Goal: Check status: Check status

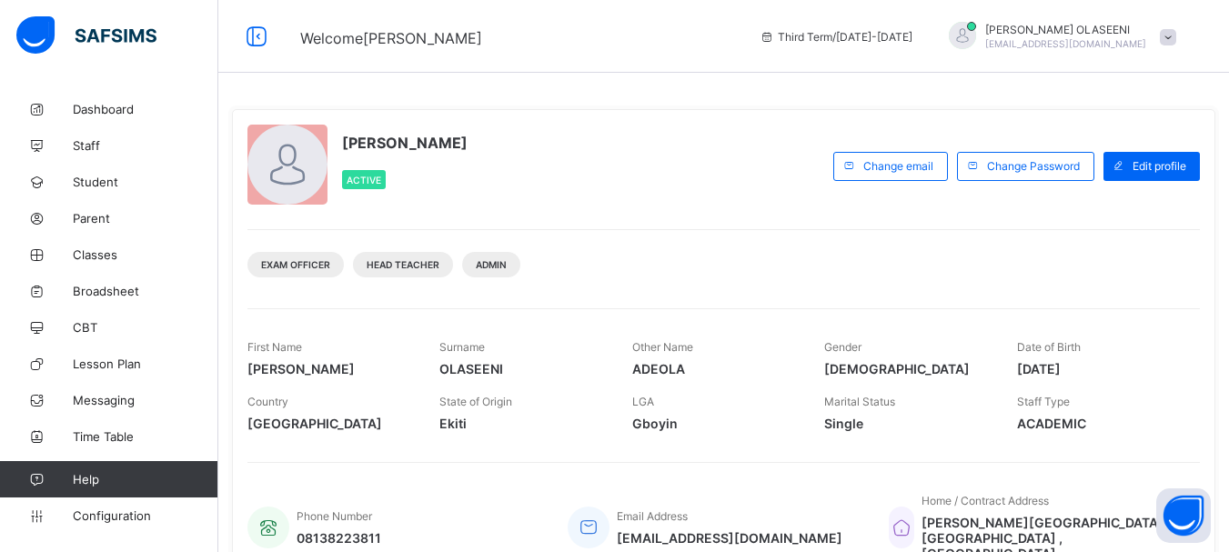
scroll to position [402, 0]
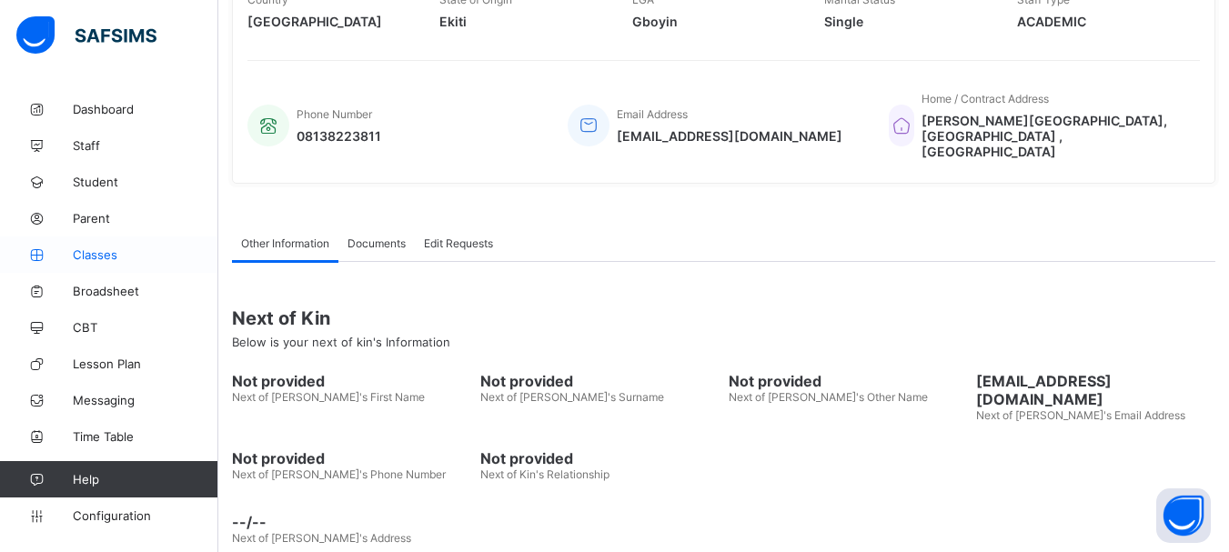
click at [95, 255] on span "Classes" at bounding box center [146, 254] width 146 height 15
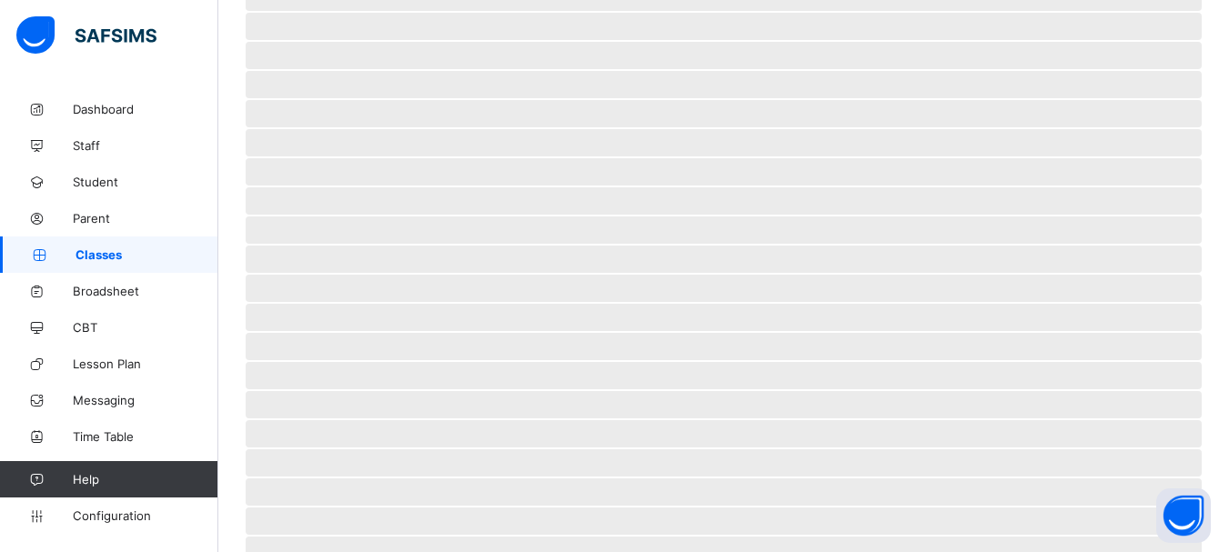
click at [95, 255] on span "Classes" at bounding box center [147, 254] width 143 height 15
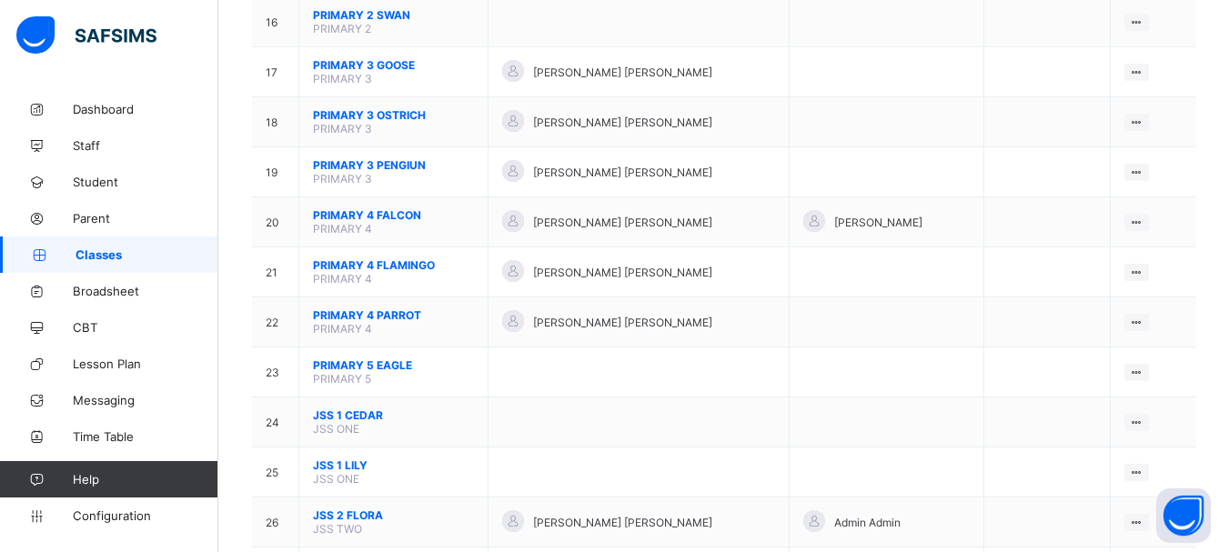
scroll to position [983, 0]
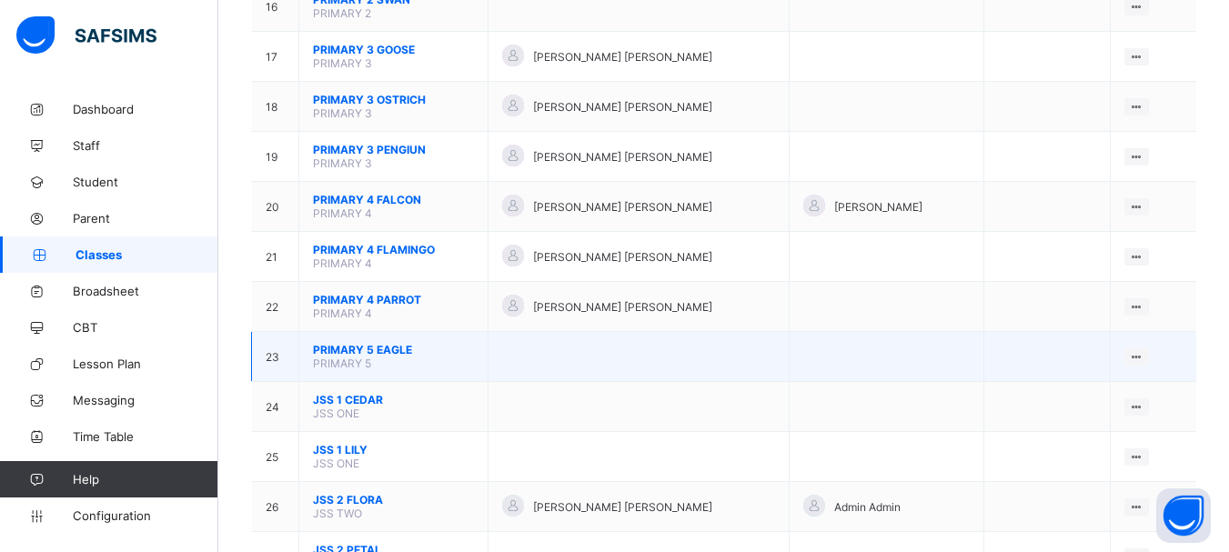
click at [389, 351] on span "PRIMARY 5 EAGLE" at bounding box center [393, 350] width 161 height 14
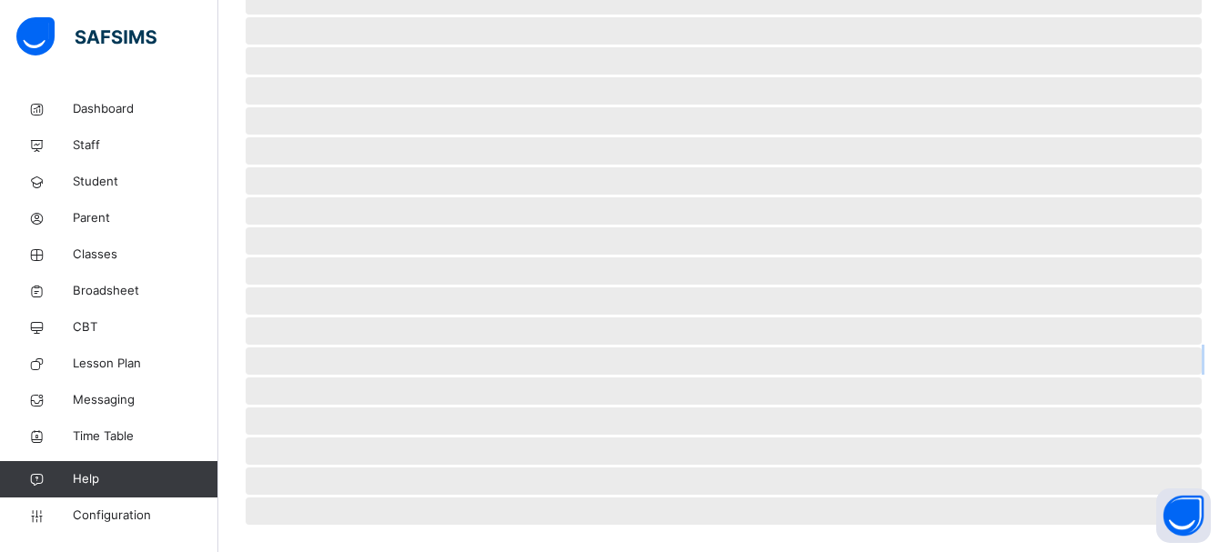
scroll to position [441, 0]
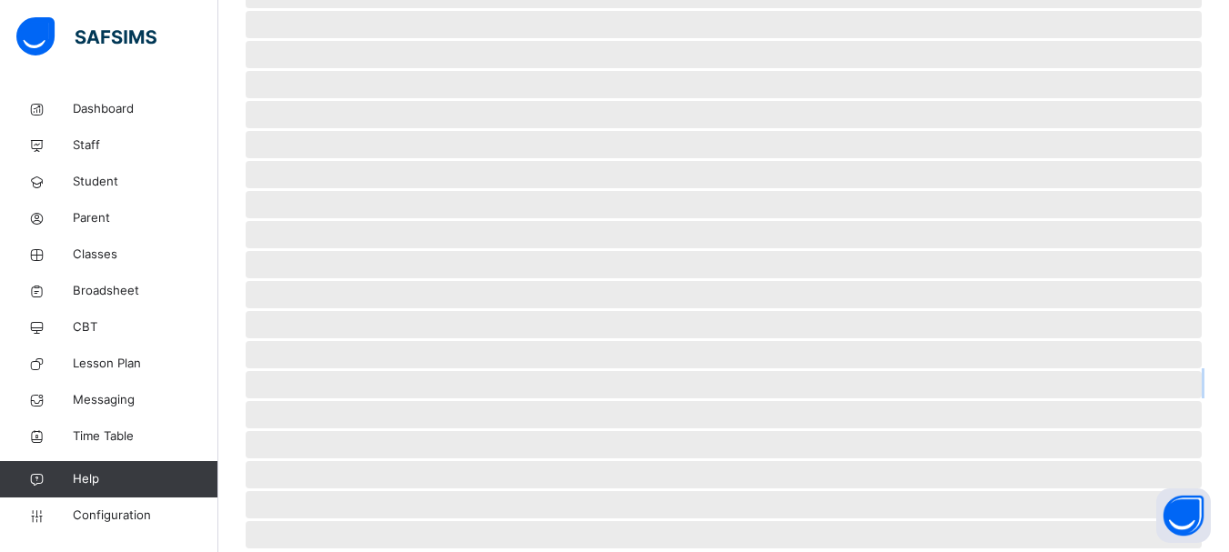
click at [389, 351] on span "‌ ‌ ‌ ‌ ‌ ‌ ‌ ‌ ‌ ‌ ‌ ‌ ‌ ‌ ‌ ‌ ‌ ‌ ‌ ‌ ‌ ‌ ‌ ‌ ‌" at bounding box center [724, 166] width 956 height 734
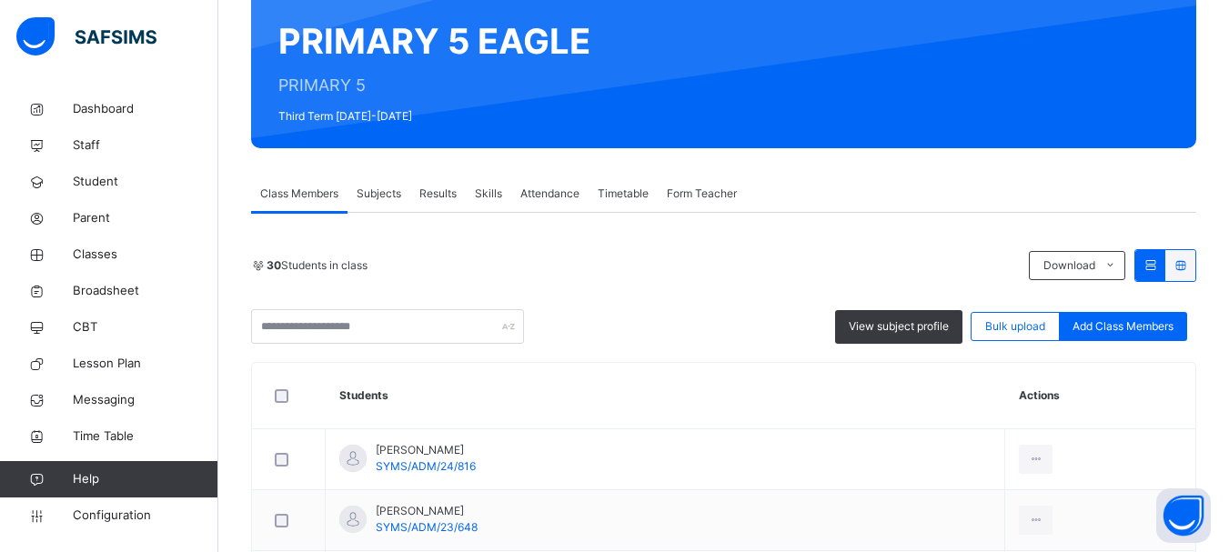
scroll to position [146, 0]
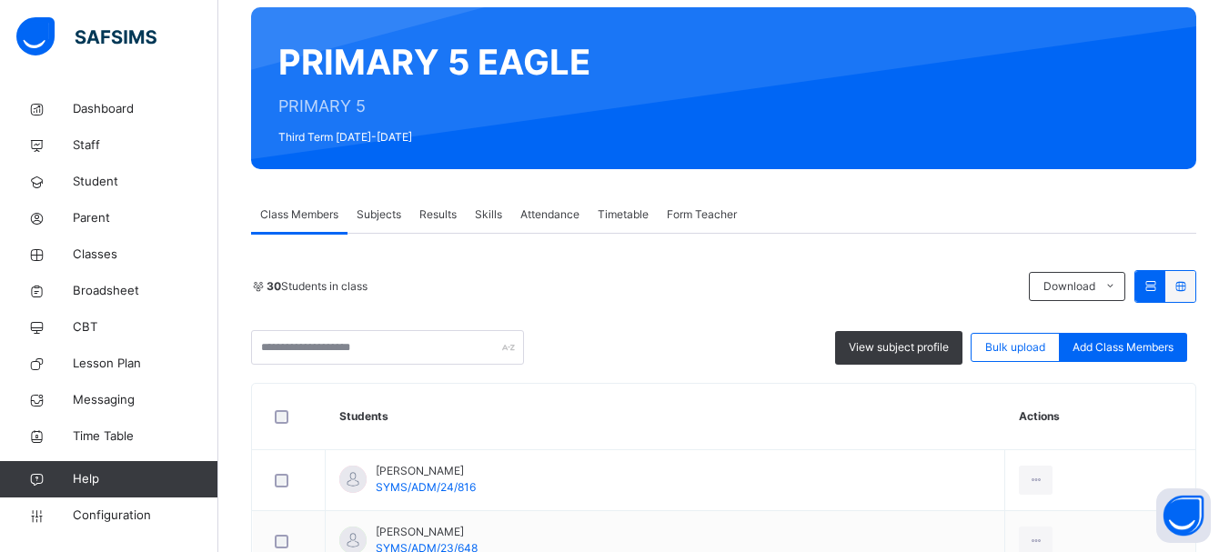
click at [433, 222] on span "Results" at bounding box center [437, 215] width 37 height 16
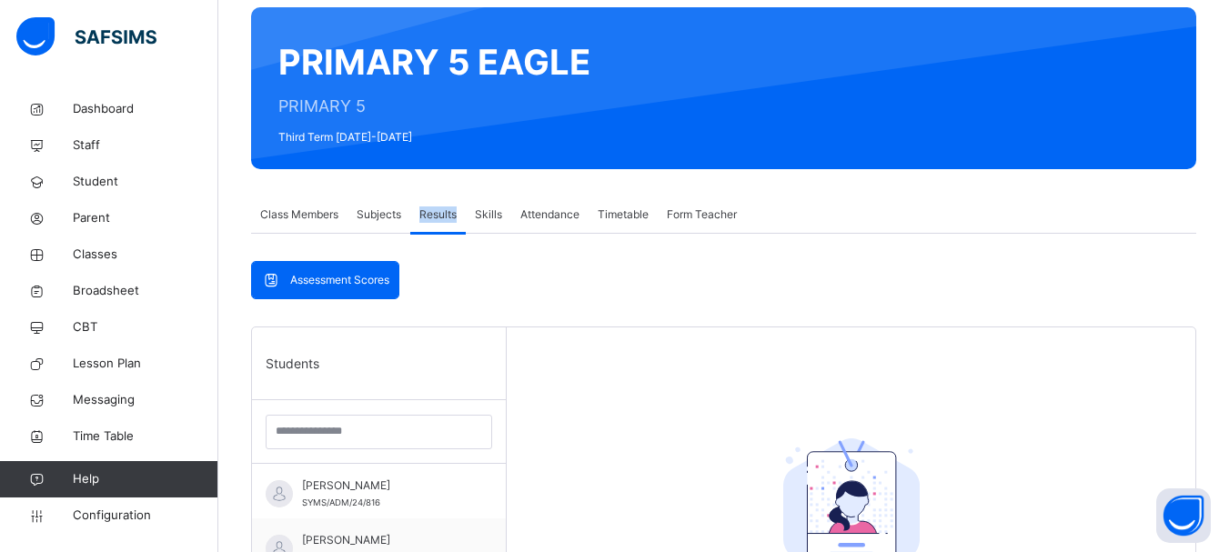
click at [433, 222] on span "Results" at bounding box center [437, 215] width 37 height 16
click at [388, 211] on span "Subjects" at bounding box center [379, 215] width 45 height 16
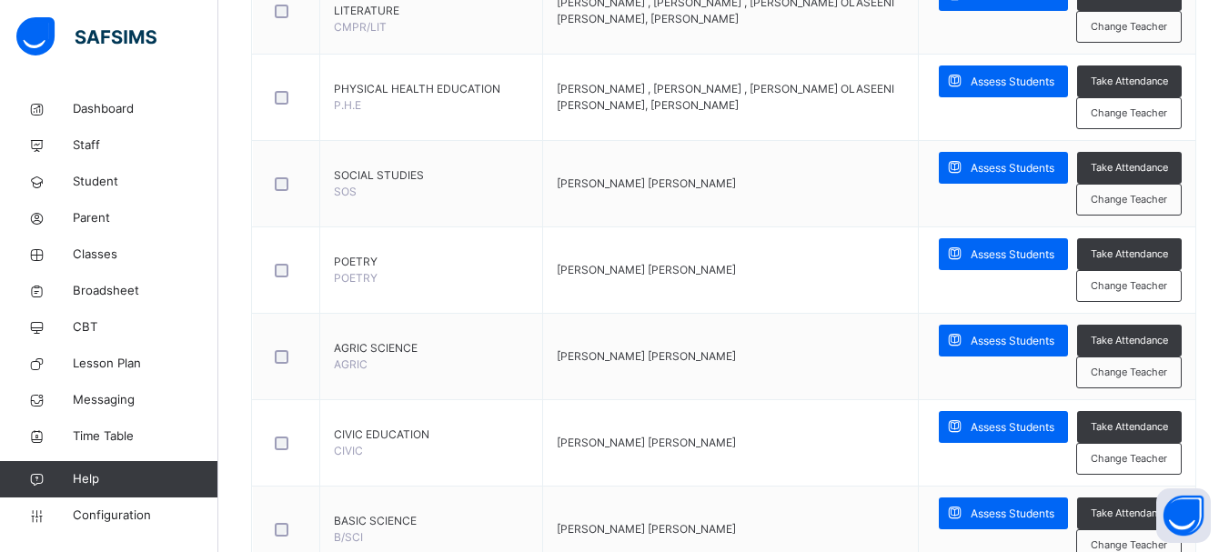
scroll to position [1346, 0]
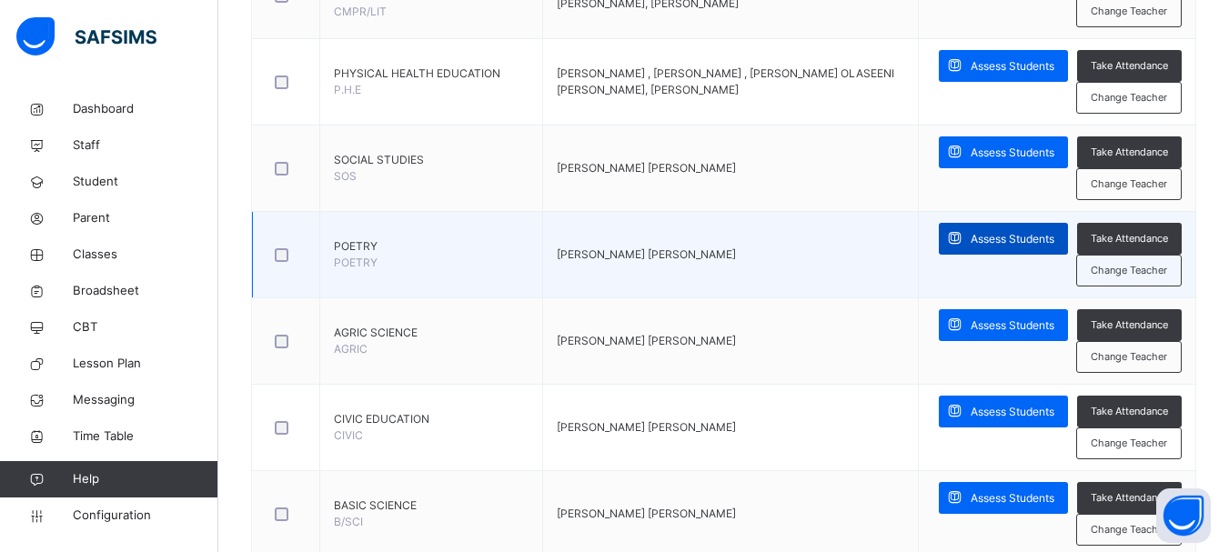
click at [1007, 237] on span "Assess Students" at bounding box center [1013, 239] width 84 height 16
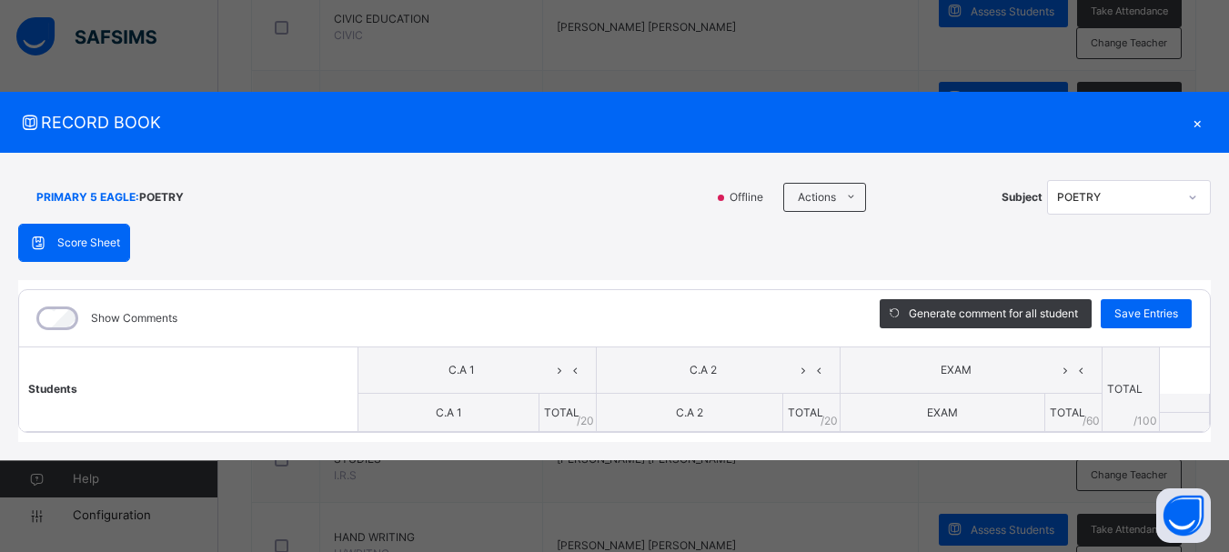
drag, startPoint x: 1194, startPoint y: 472, endPoint x: 780, endPoint y: 236, distance: 476.8
click at [780, 236] on div "Score Sheet Score Sheet Show Comments Generate comment for all student Save Ent…" at bounding box center [614, 333] width 1193 height 218
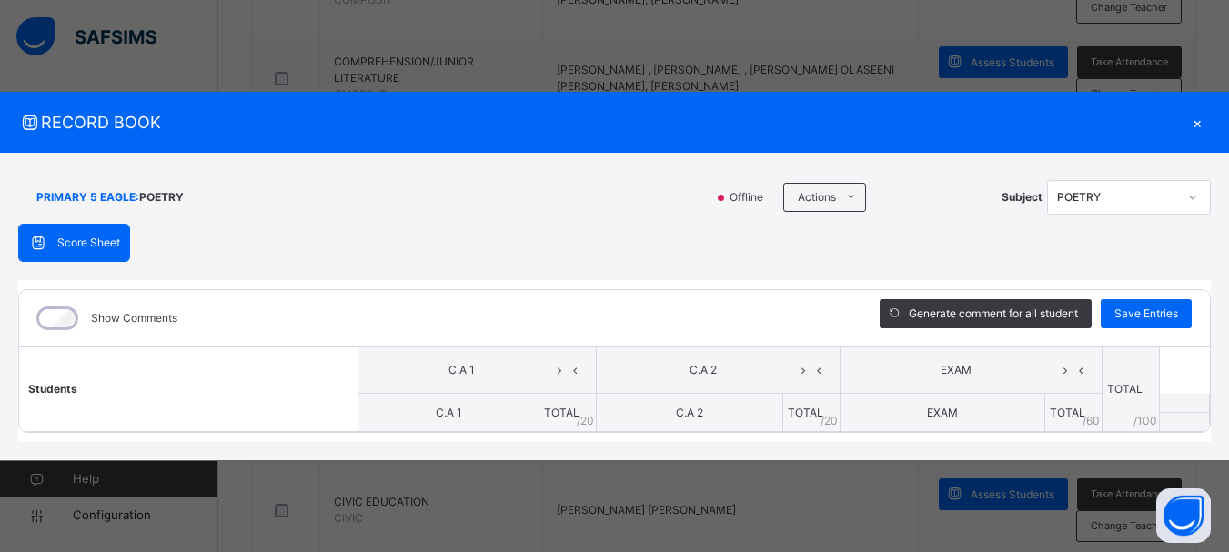
scroll to position [941, 0]
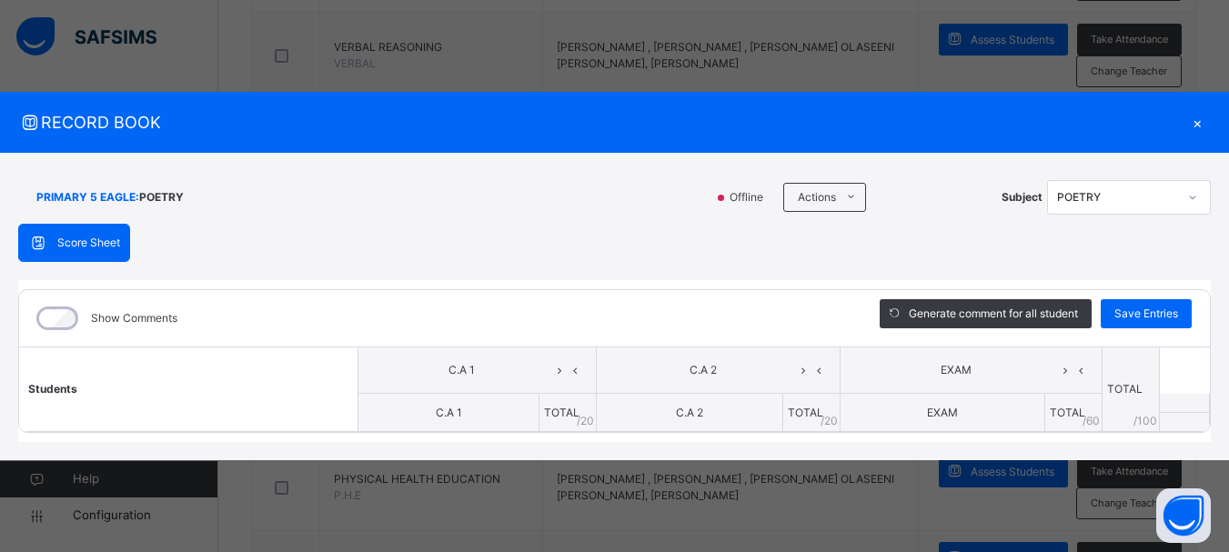
click at [1220, 424] on div "PRIMARY 5 EAGLE : POETRY Offline Actions Download Empty Score Sheet Upload/map …" at bounding box center [614, 306] width 1229 height 307
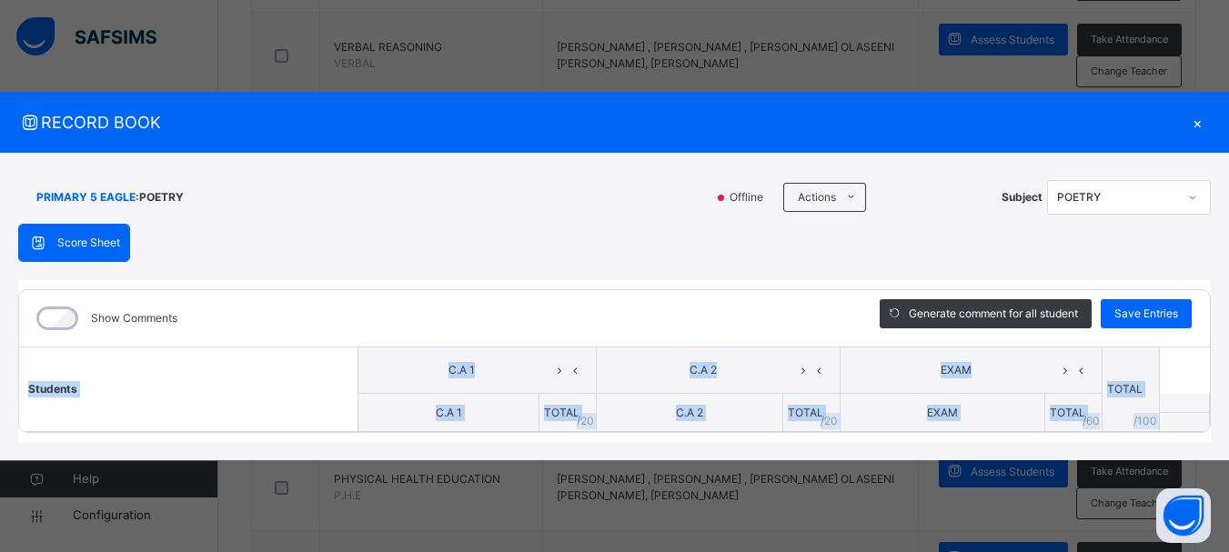
drag, startPoint x: 1220, startPoint y: 424, endPoint x: 1221, endPoint y: 358, distance: 66.4
click at [1221, 358] on div "PRIMARY 5 EAGLE : POETRY Offline Actions Download Empty Score Sheet Upload/map …" at bounding box center [614, 306] width 1229 height 307
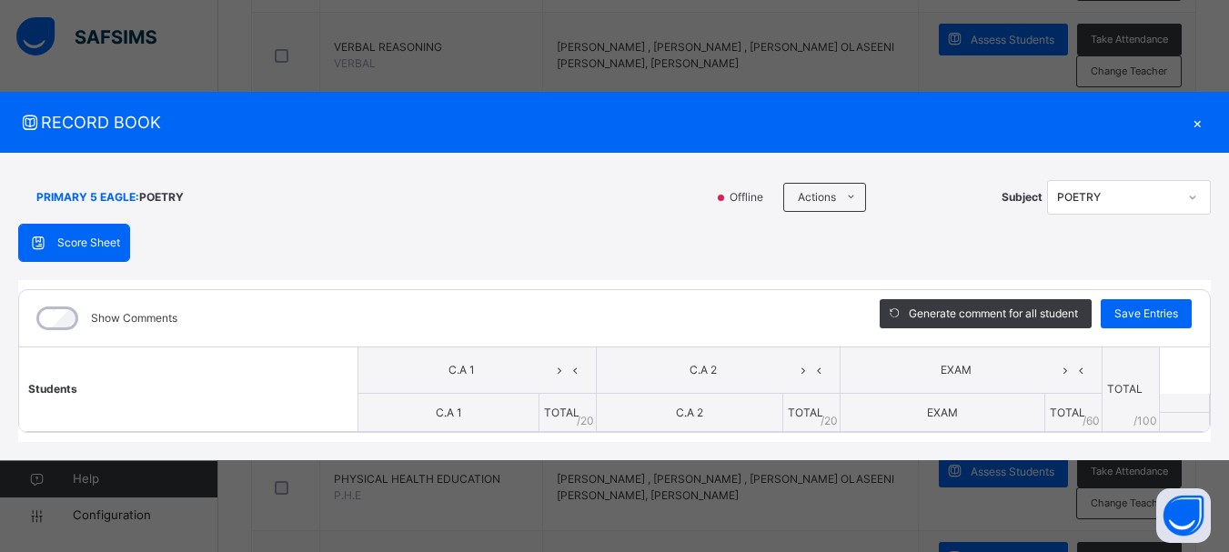
click at [1053, 404] on th "TOTAL / 60" at bounding box center [1073, 413] width 57 height 38
click at [719, 360] on div "C.A 2" at bounding box center [718, 370] width 234 height 27
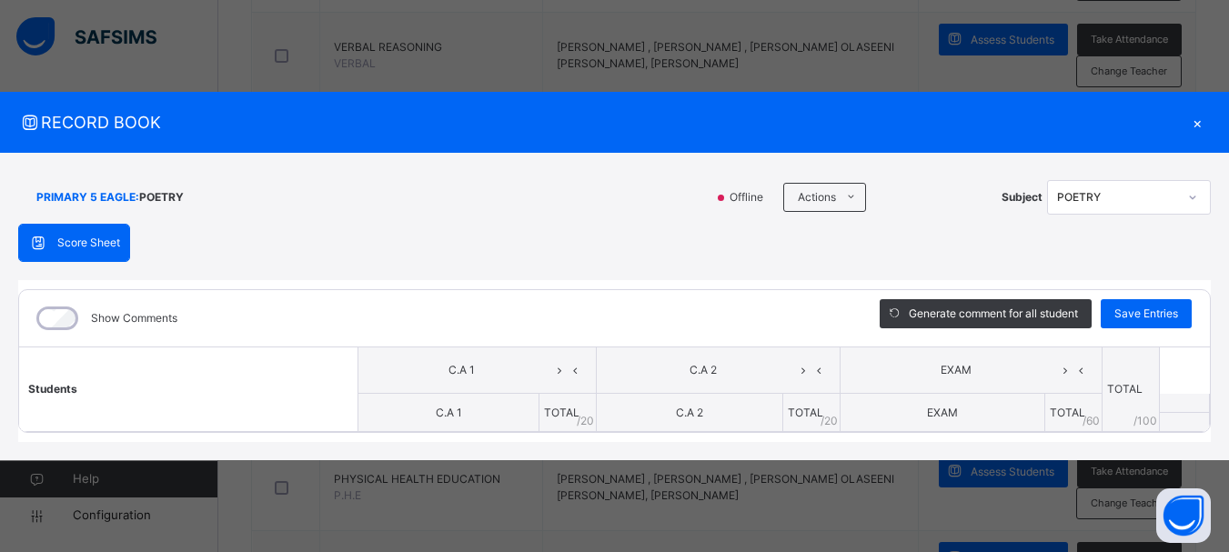
click at [1096, 259] on div "Score Sheet Score Sheet Show Comments Generate comment for all student Save Ent…" at bounding box center [614, 333] width 1193 height 218
click at [1203, 123] on div "×" at bounding box center [1197, 122] width 27 height 25
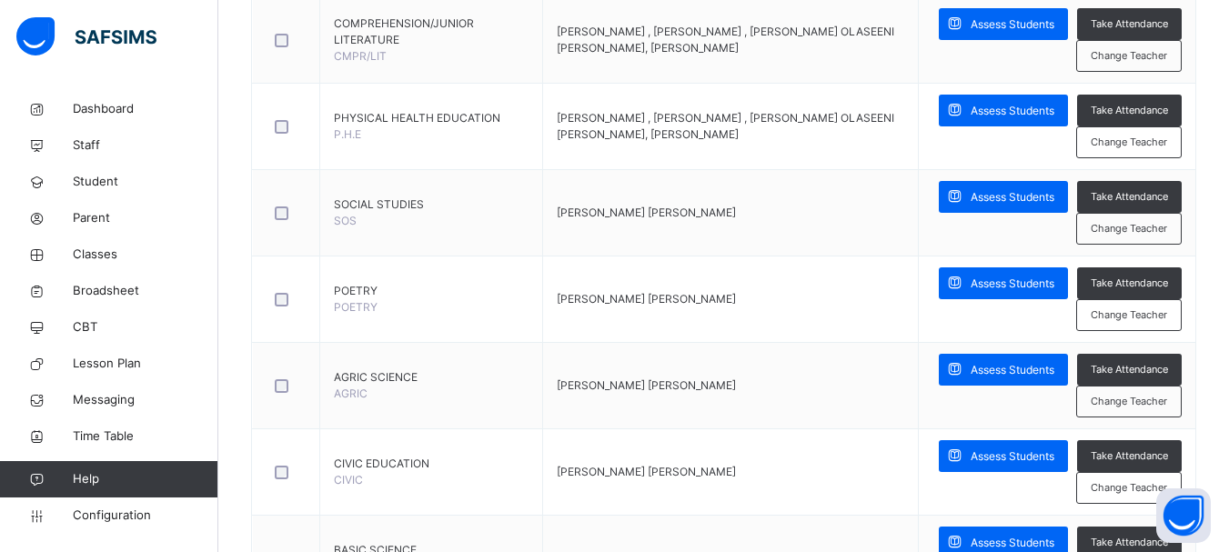
scroll to position [1305, 0]
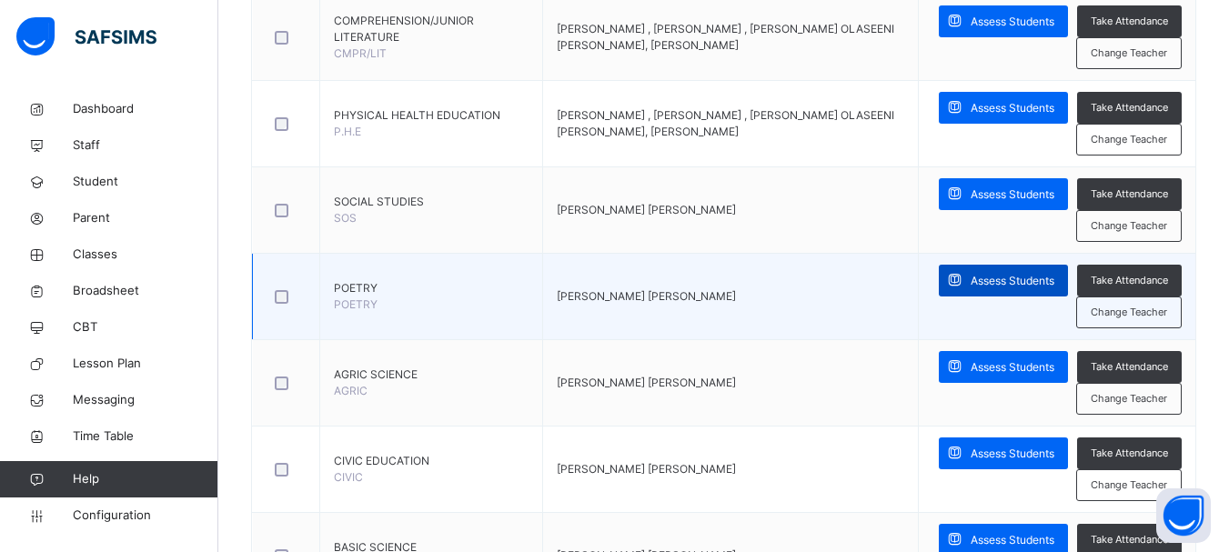
click at [1005, 280] on span "Assess Students" at bounding box center [1013, 281] width 84 height 16
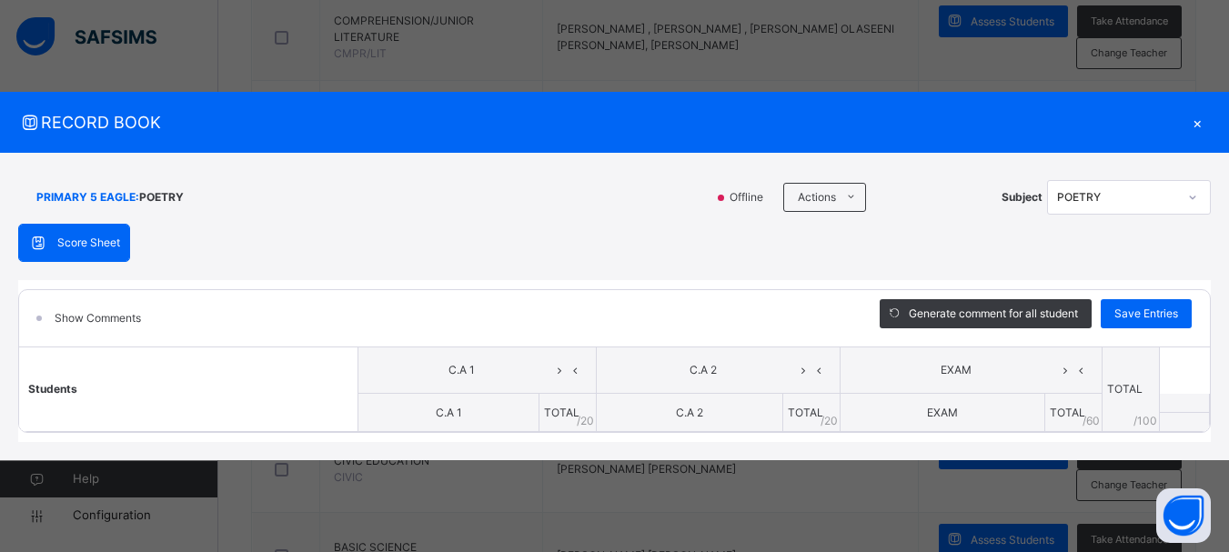
click at [1005, 280] on div "Show Comments Generate comment for all student Save Entries Class Level: PRIMAR…" at bounding box center [614, 361] width 1193 height 162
click at [1022, 317] on span "Generate comment for all student" at bounding box center [993, 314] width 169 height 16
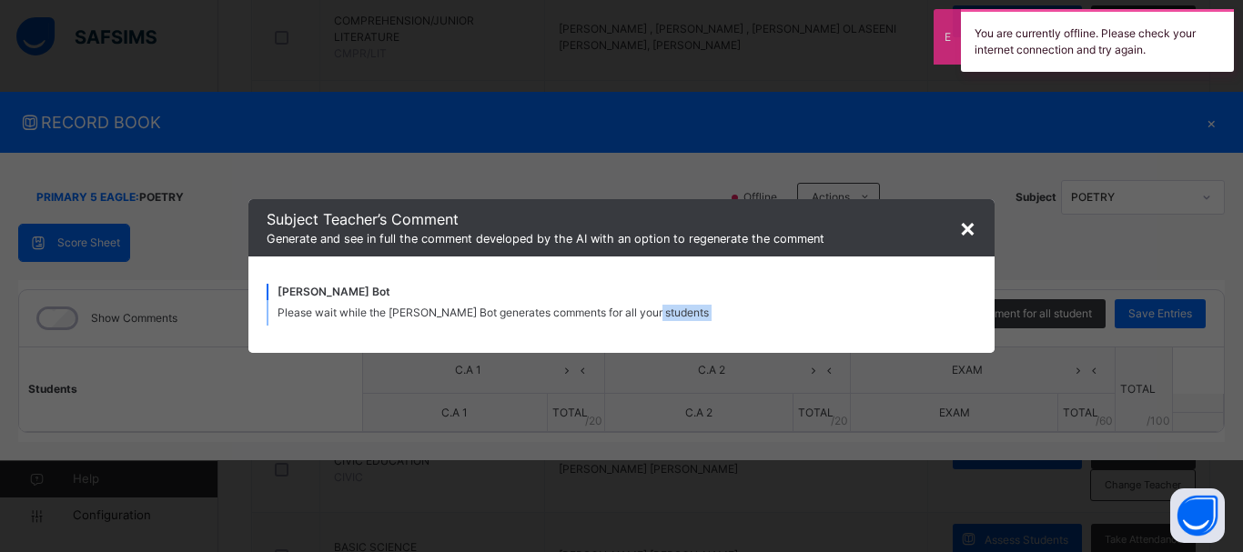
click at [1022, 317] on div "× Subject Teacher’s Comment Generate and see in full the comment developed by t…" at bounding box center [621, 276] width 1243 height 552
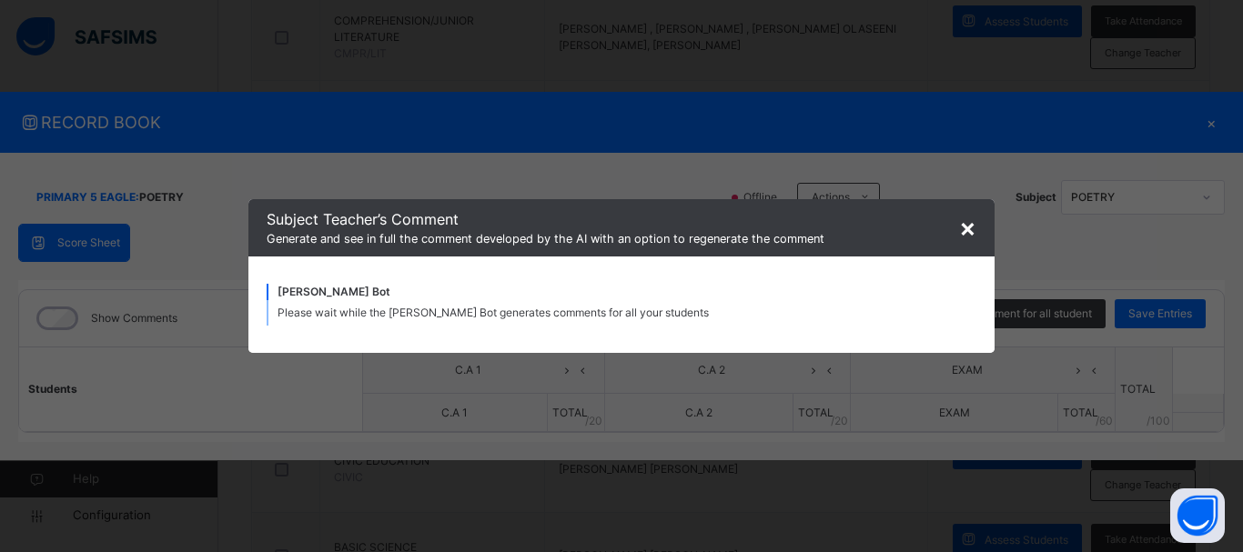
click at [975, 231] on span "×" at bounding box center [967, 227] width 17 height 31
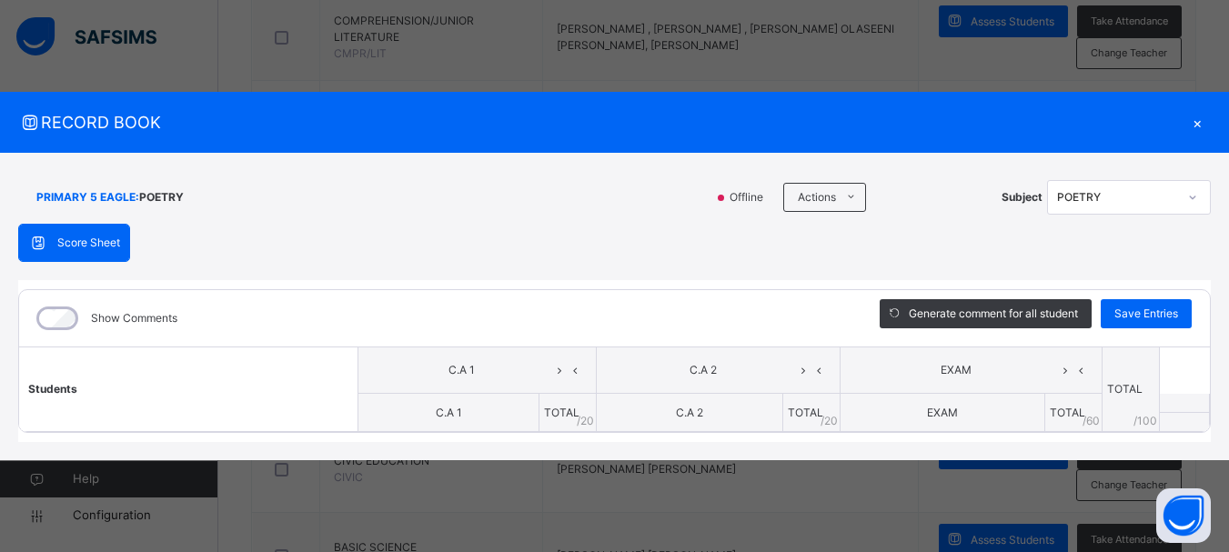
click at [547, 372] on span "C.A 1" at bounding box center [462, 370] width 180 height 16
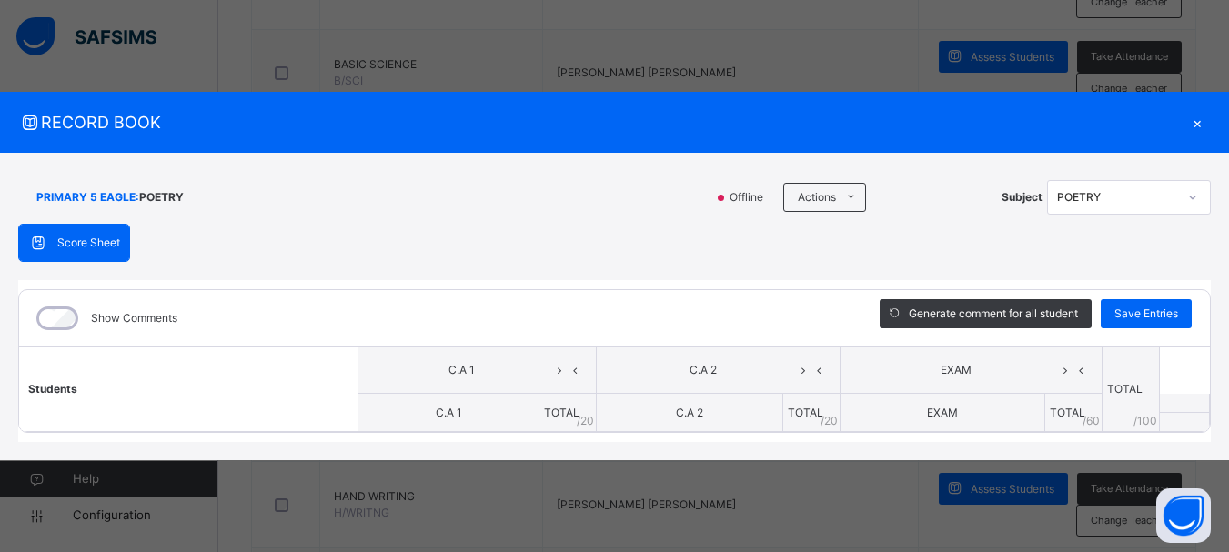
click at [1198, 117] on div "×" at bounding box center [1197, 122] width 27 height 25
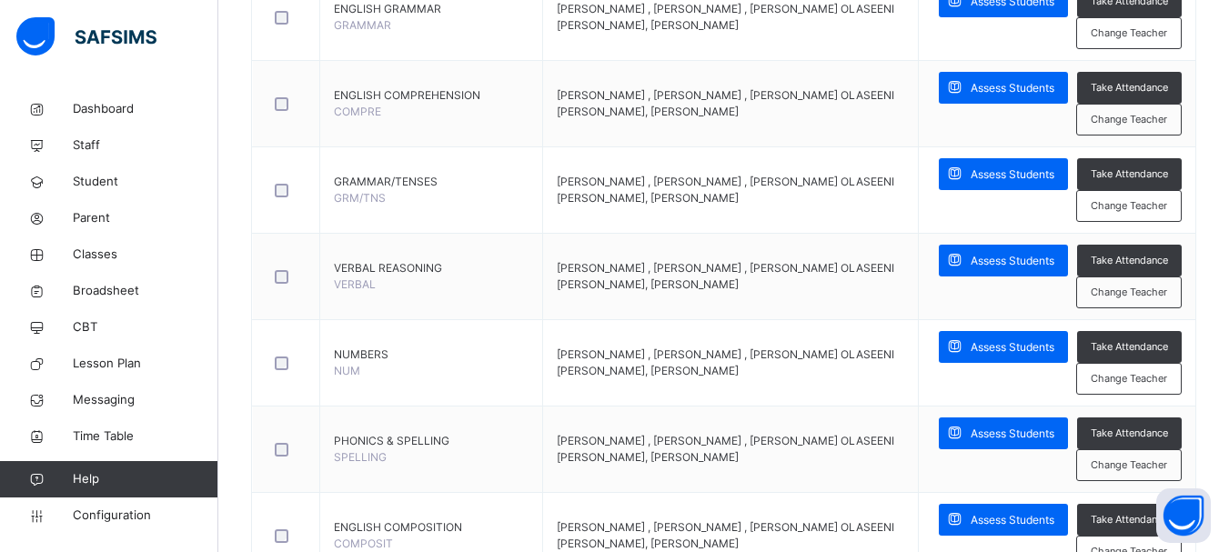
scroll to position [756, 0]
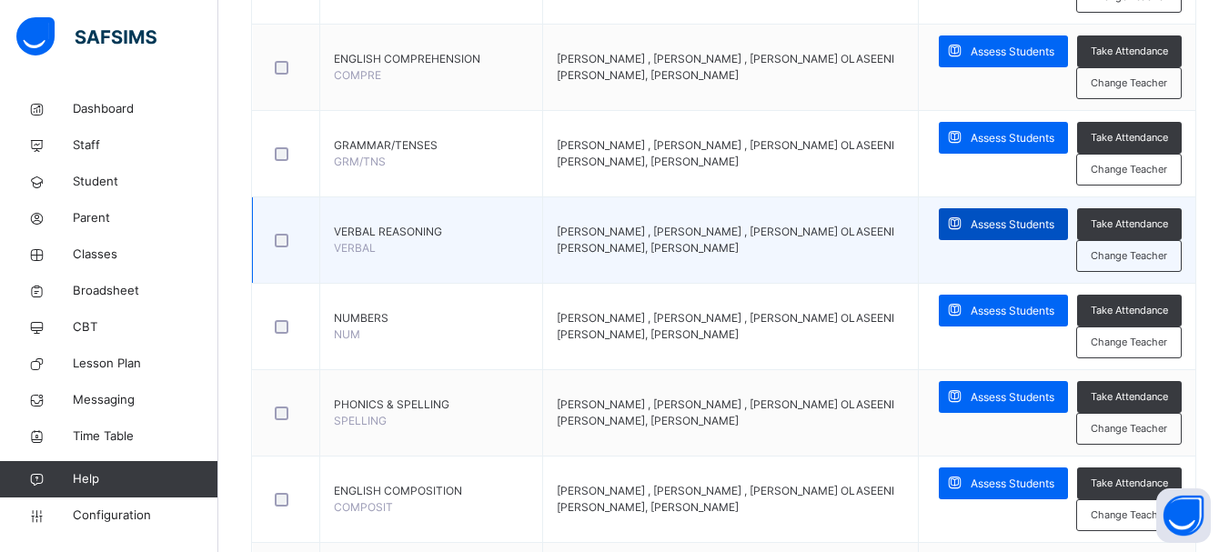
click at [1040, 219] on span "Assess Students" at bounding box center [1013, 225] width 84 height 16
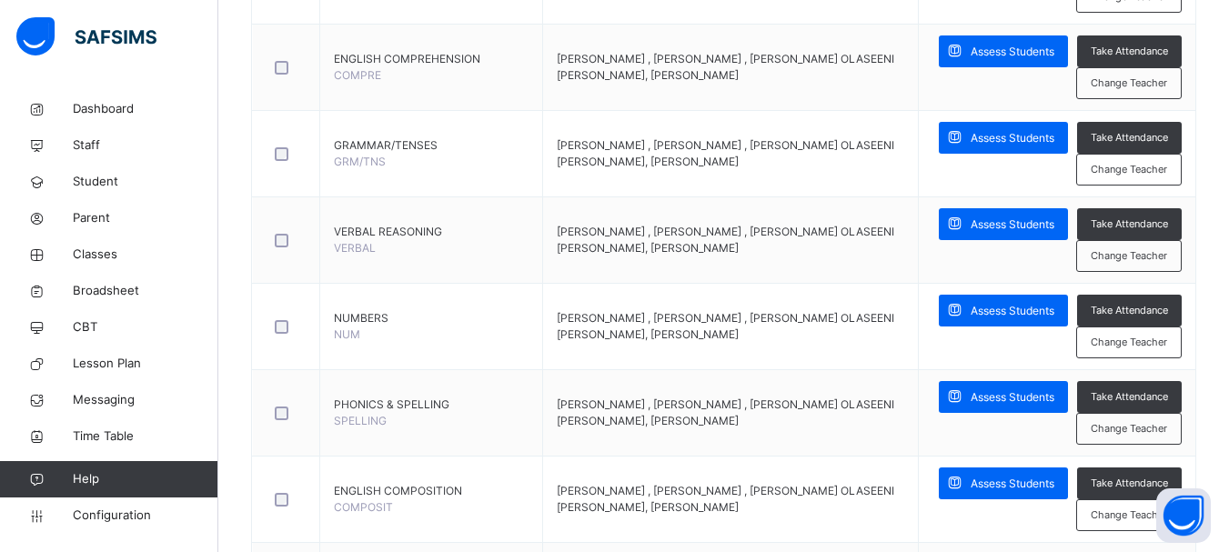
click at [0, 0] on div "PRIMARY 5 EAGLE : POETRY Offline Actions Download Empty Score Sheet Upload/map …" at bounding box center [0, 0] width 0 height 0
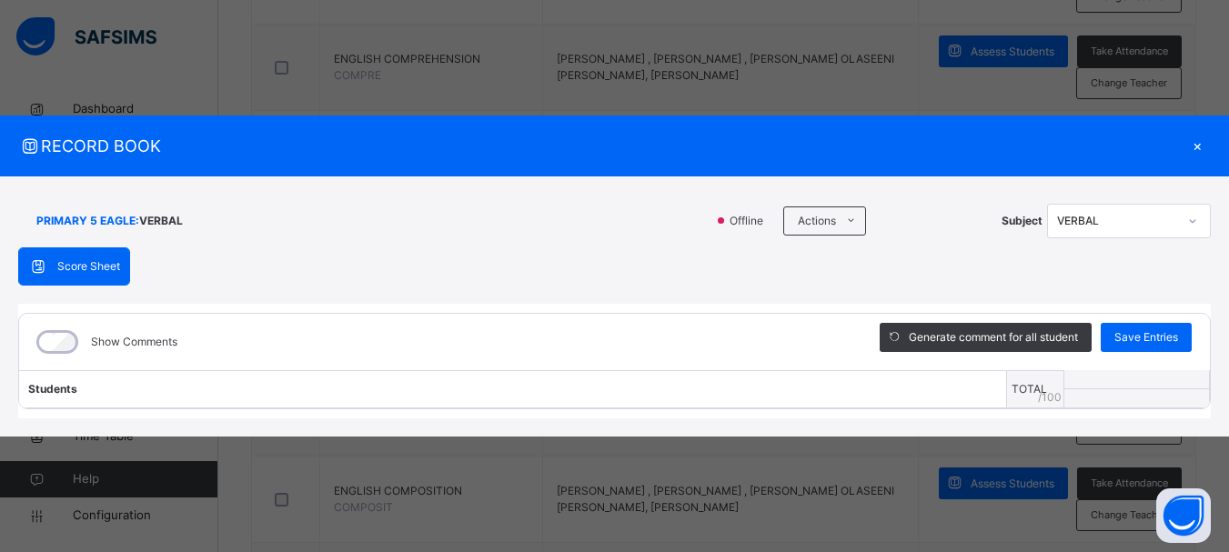
click at [1205, 328] on div "Generate comment for all student Save Entries" at bounding box center [1036, 342] width 348 height 56
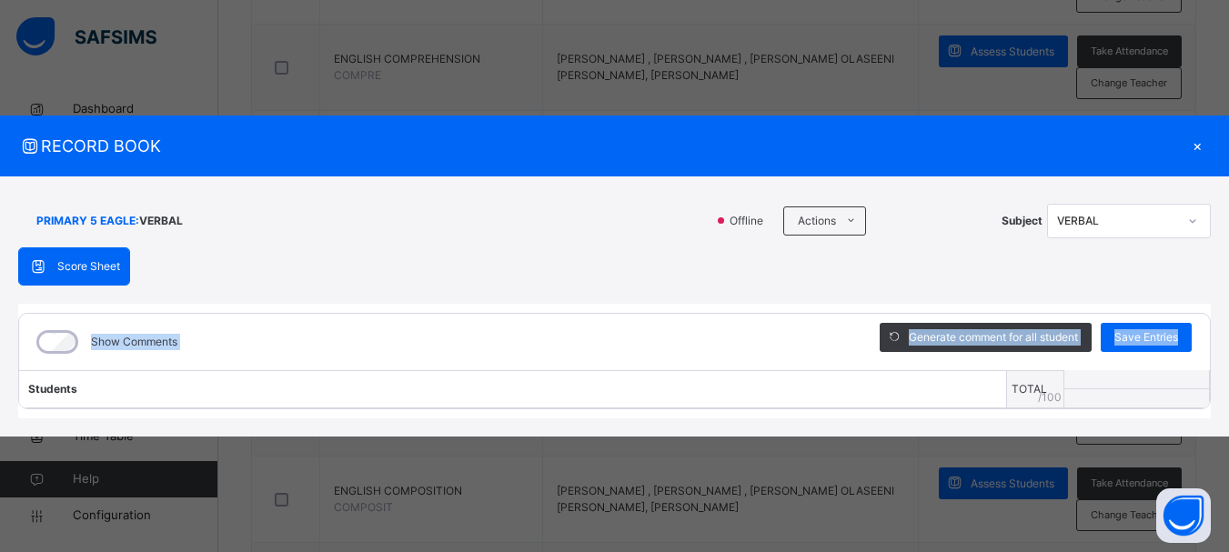
drag, startPoint x: 1205, startPoint y: 328, endPoint x: 1196, endPoint y: 264, distance: 65.2
click at [1196, 264] on div "Score Sheet Score Sheet Show Comments Generate comment for all student Save Ent…" at bounding box center [614, 333] width 1193 height 172
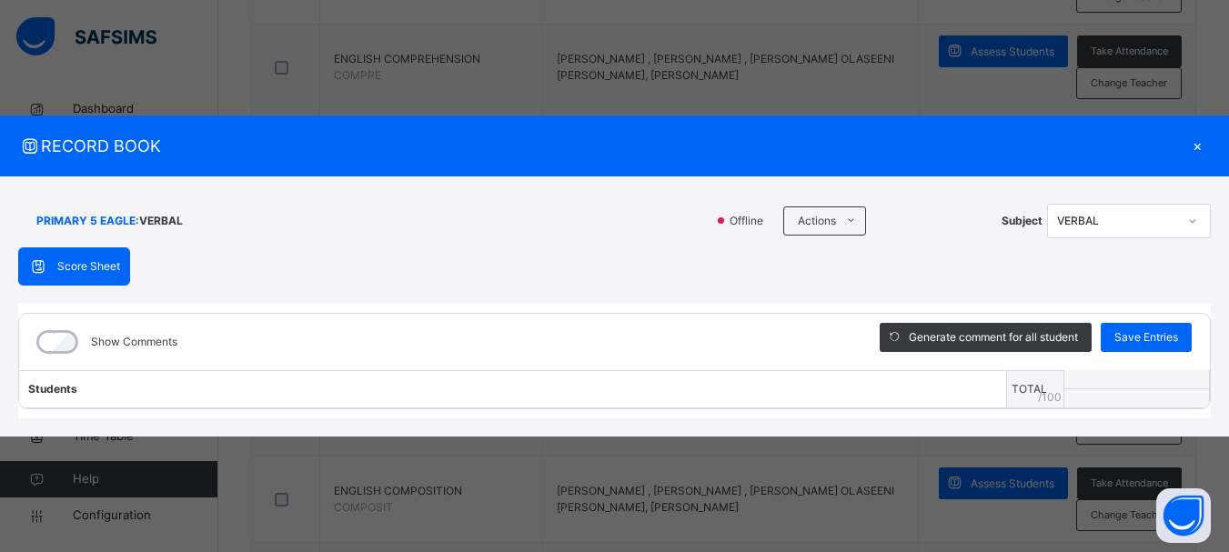
click at [1193, 136] on div "×" at bounding box center [1197, 146] width 27 height 25
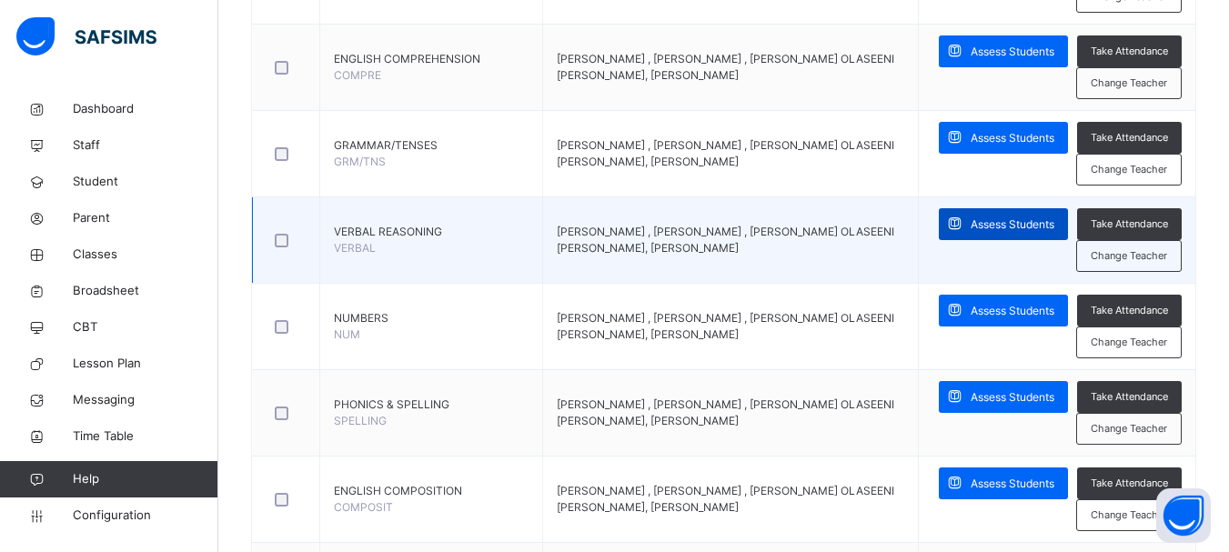
click at [1004, 221] on span "Assess Students" at bounding box center [1013, 225] width 84 height 16
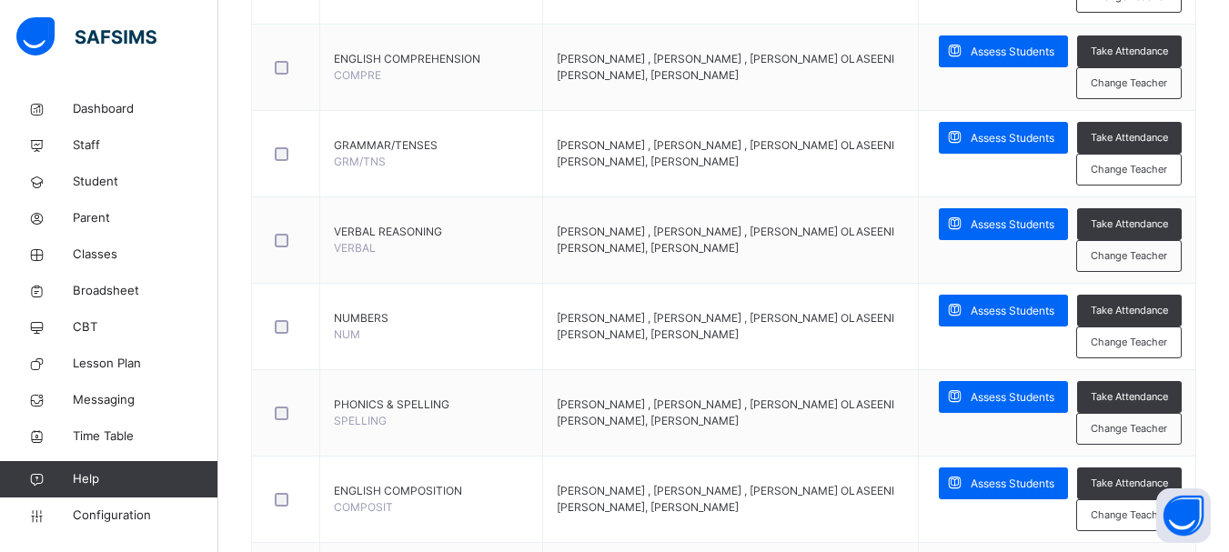
click at [0, 0] on span "Subject" at bounding box center [0, 0] width 0 height 0
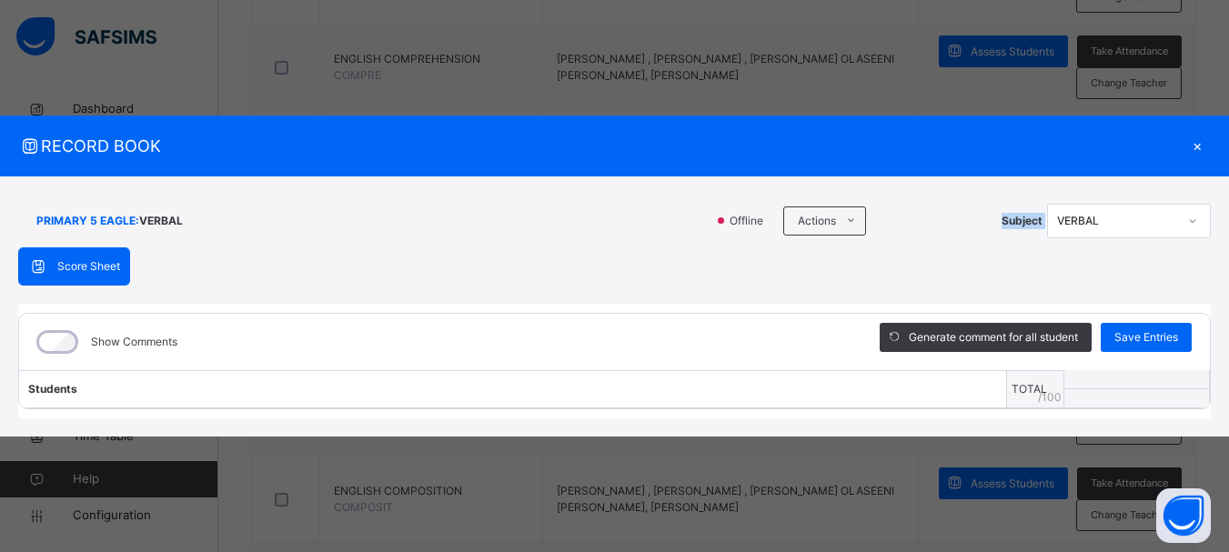
click at [1004, 221] on span "Subject" at bounding box center [1022, 221] width 41 height 16
click at [940, 207] on div "Actions Download Empty Score Sheet Upload/map score sheet" at bounding box center [887, 221] width 209 height 29
click at [644, 227] on div "PRIMARY 5 EAGLE : VERBAL" at bounding box center [361, 221] width 686 height 35
click at [942, 343] on span "Generate comment for all student" at bounding box center [993, 337] width 169 height 16
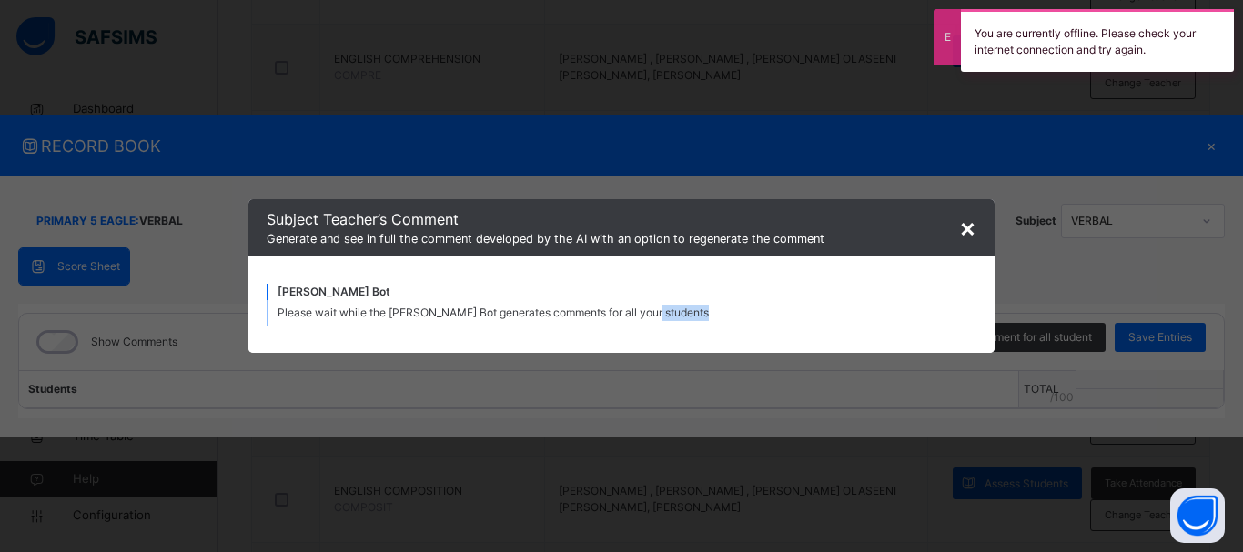
click at [942, 343] on div "[PERSON_NAME] Bot Please wait while the [PERSON_NAME] Bot generates comments fo…" at bounding box center [621, 305] width 746 height 96
click at [971, 230] on span "×" at bounding box center [967, 227] width 17 height 31
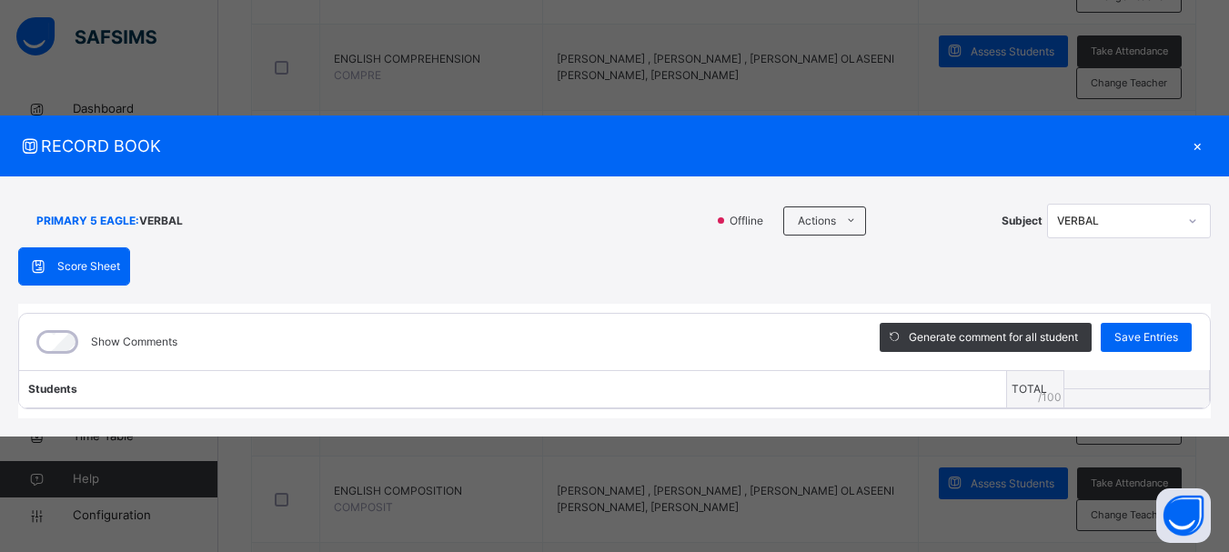
click at [1027, 240] on div "PRIMARY 5 EAGLE : VERBAL Offline Actions Download Empty Score Sheet Upload/map …" at bounding box center [614, 221] width 1193 height 53
click at [1199, 142] on div "×" at bounding box center [1197, 146] width 27 height 25
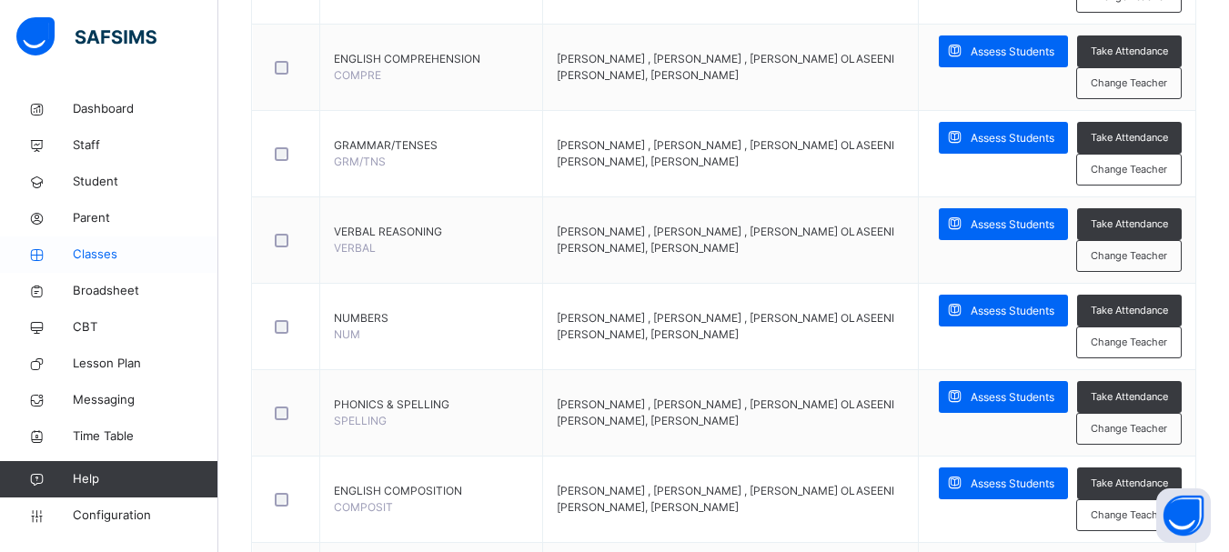
click at [117, 248] on span "Classes" at bounding box center [146, 255] width 146 height 18
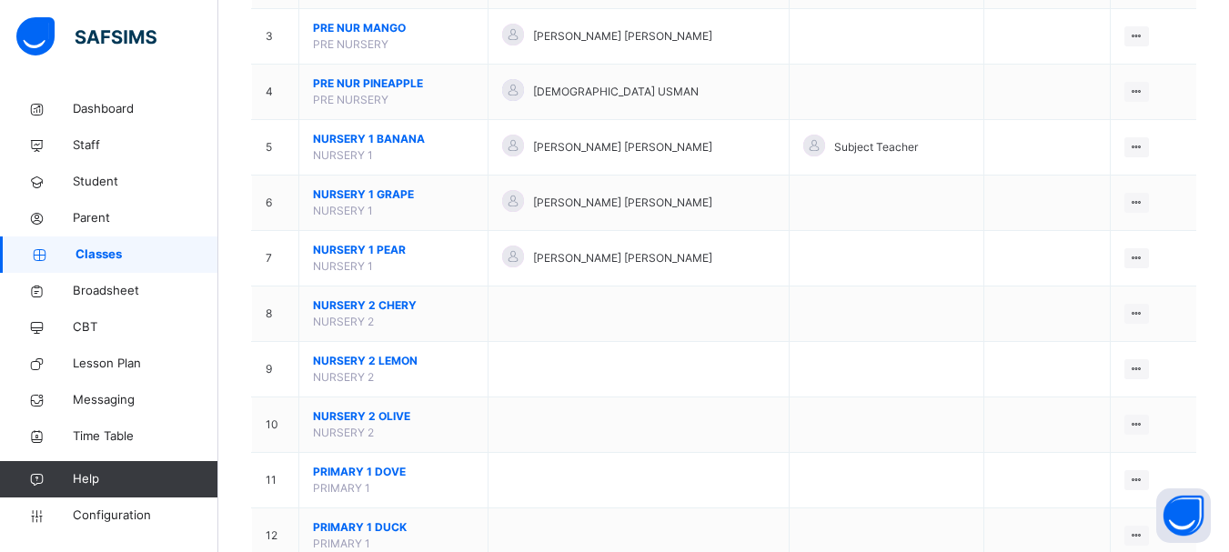
scroll to position [364, 0]
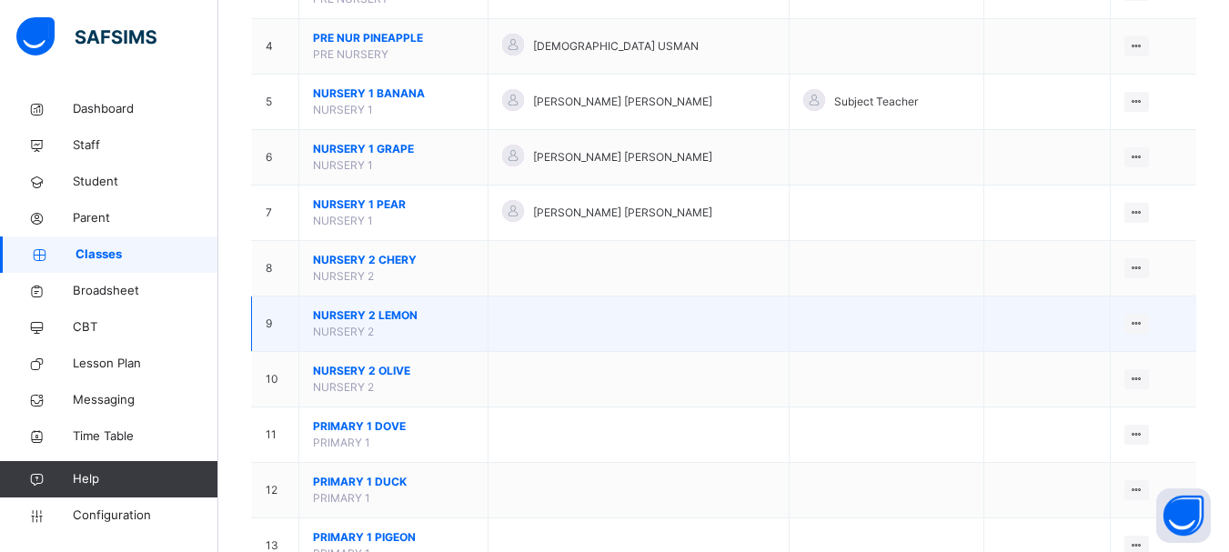
click at [558, 333] on td at bounding box center [639, 324] width 301 height 55
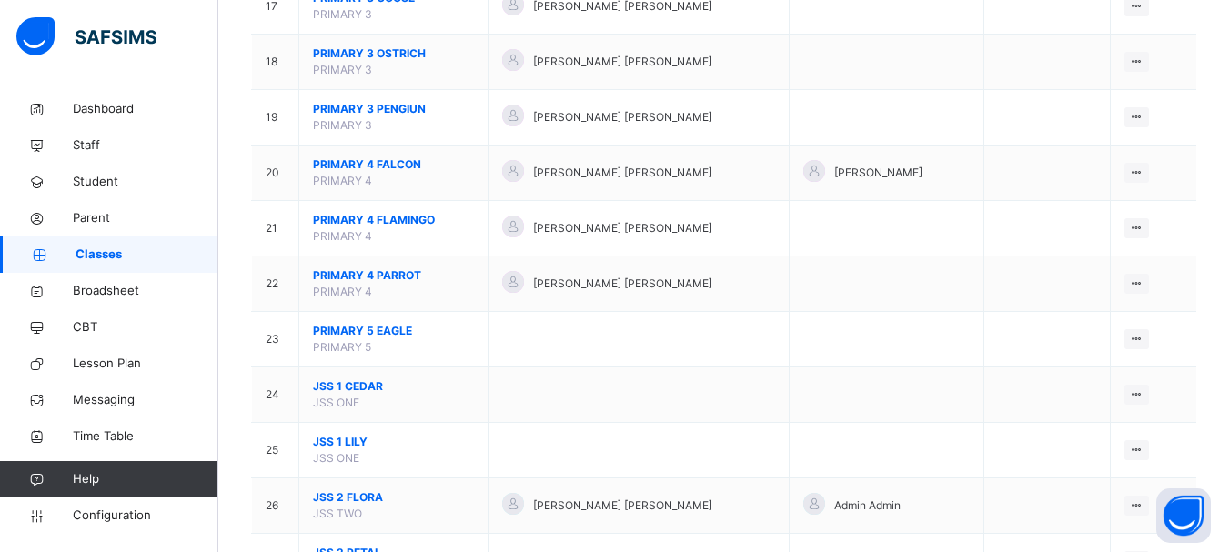
scroll to position [1128, 0]
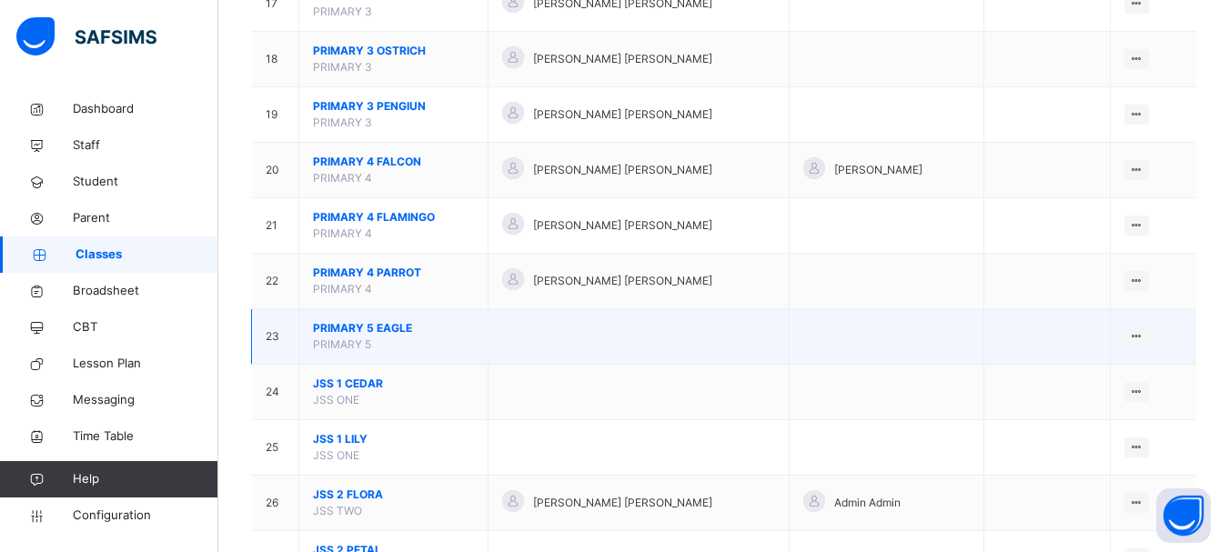
click at [695, 345] on td at bounding box center [639, 336] width 301 height 55
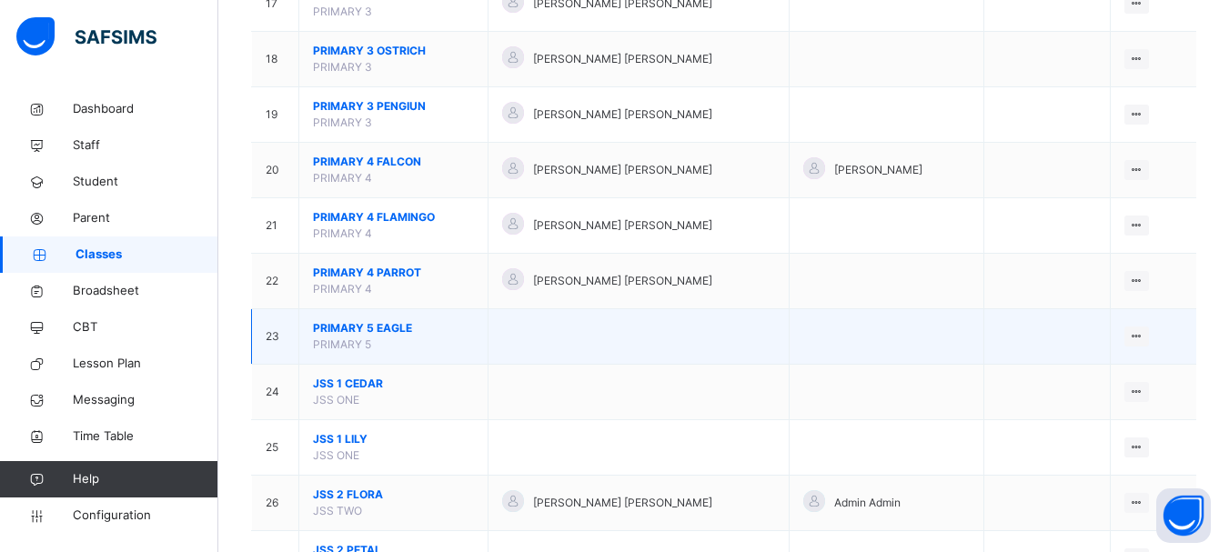
click at [442, 334] on span "PRIMARY 5 EAGLE" at bounding box center [393, 328] width 161 height 16
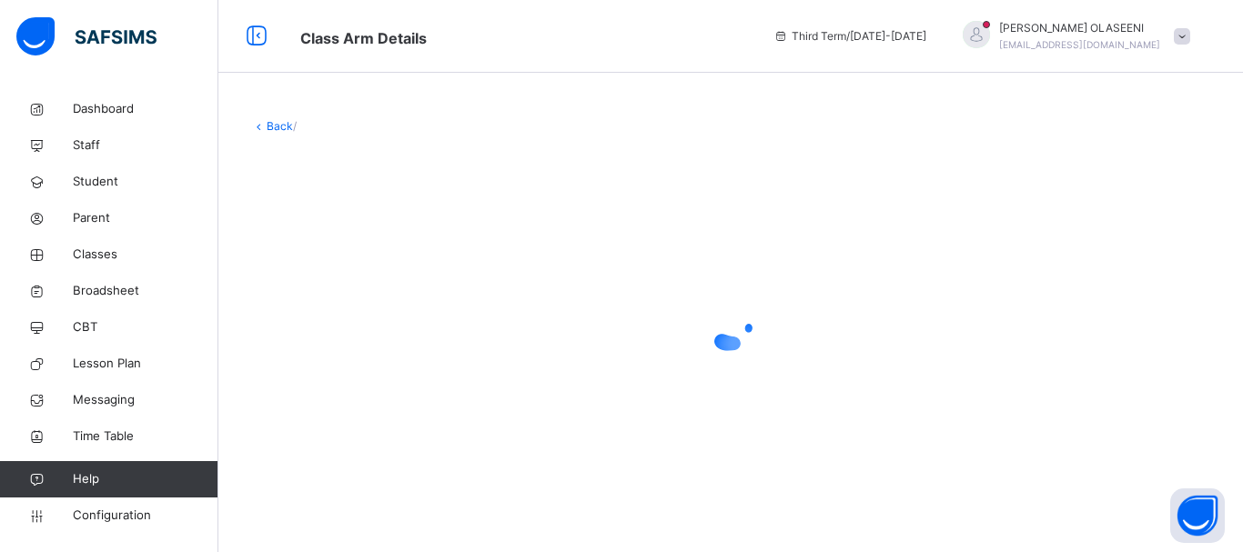
click at [442, 334] on div at bounding box center [730, 325] width 959 height 73
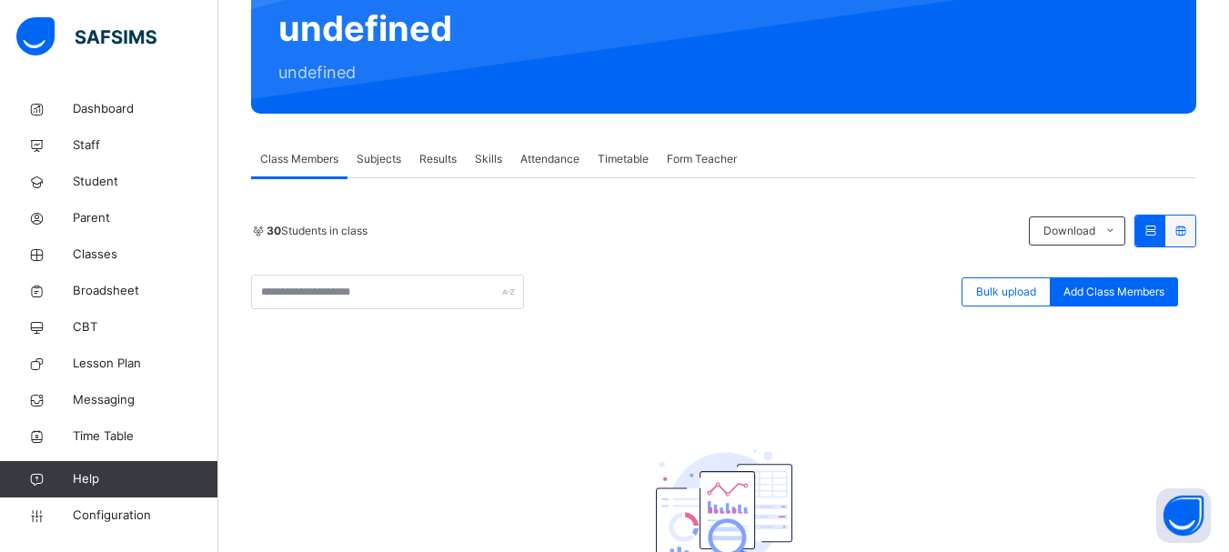
scroll to position [182, 0]
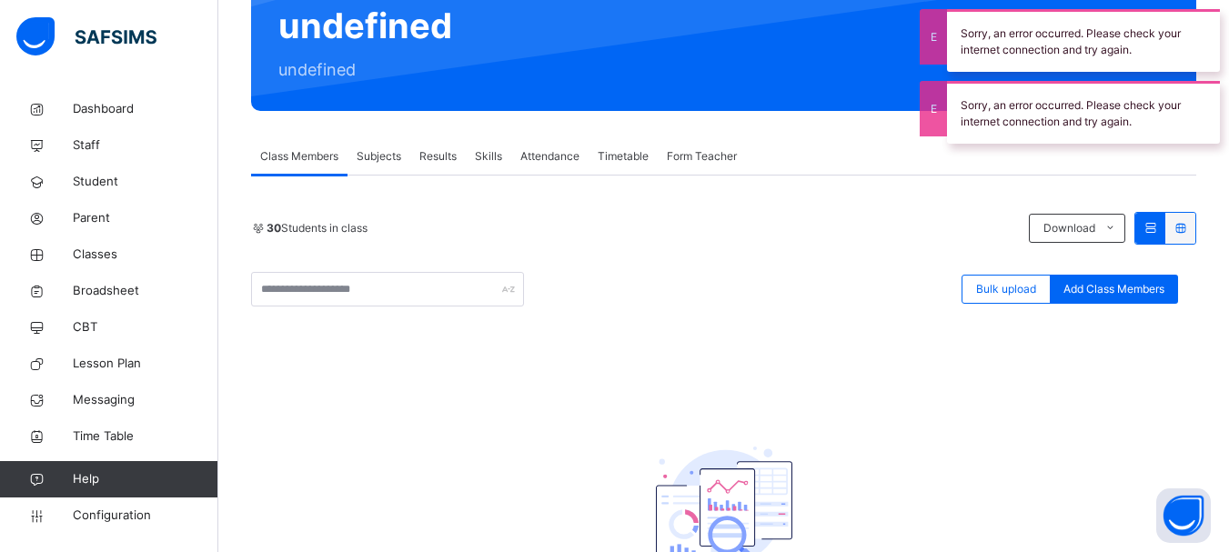
click at [384, 149] on span "Subjects" at bounding box center [379, 156] width 45 height 16
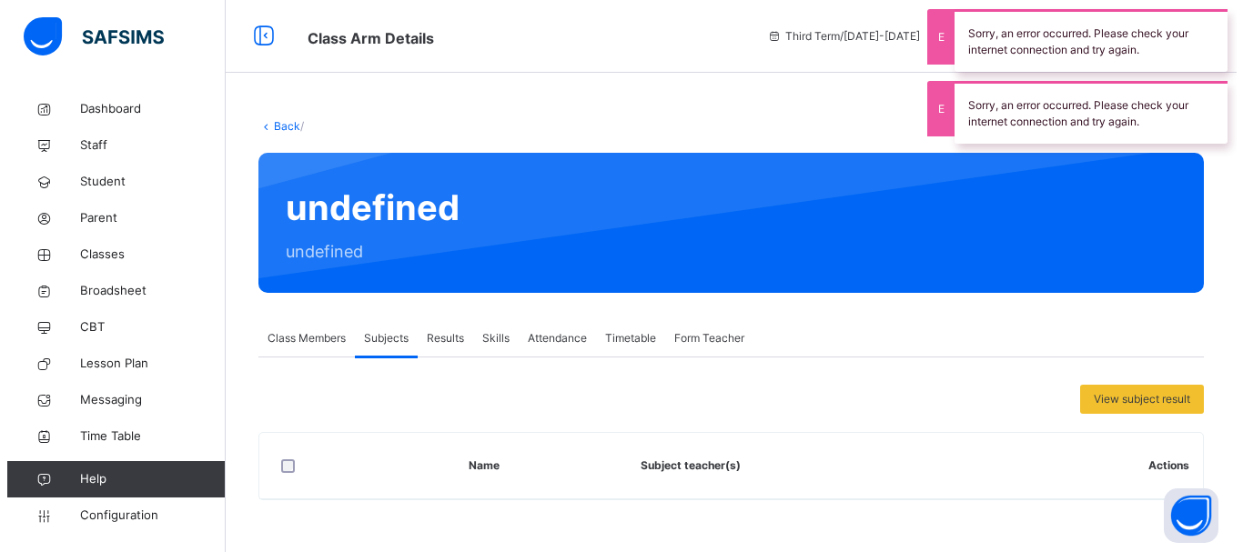
scroll to position [0, 0]
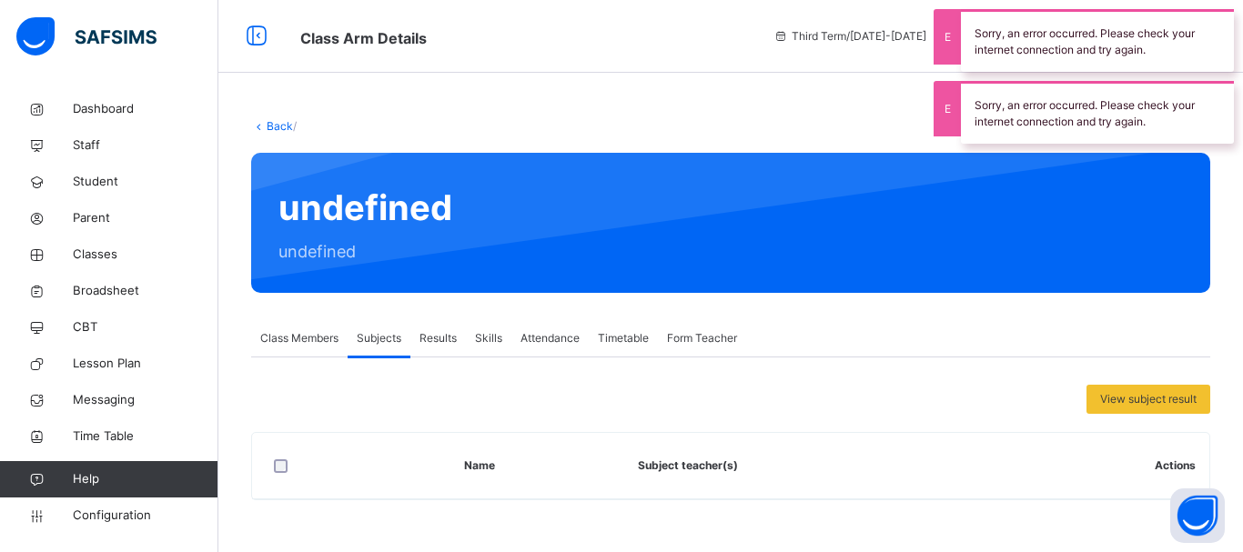
click at [384, 149] on div "Back / undefined undefined Class Members Subjects Results Skills Attendance Tim…" at bounding box center [730, 318] width 1024 height 455
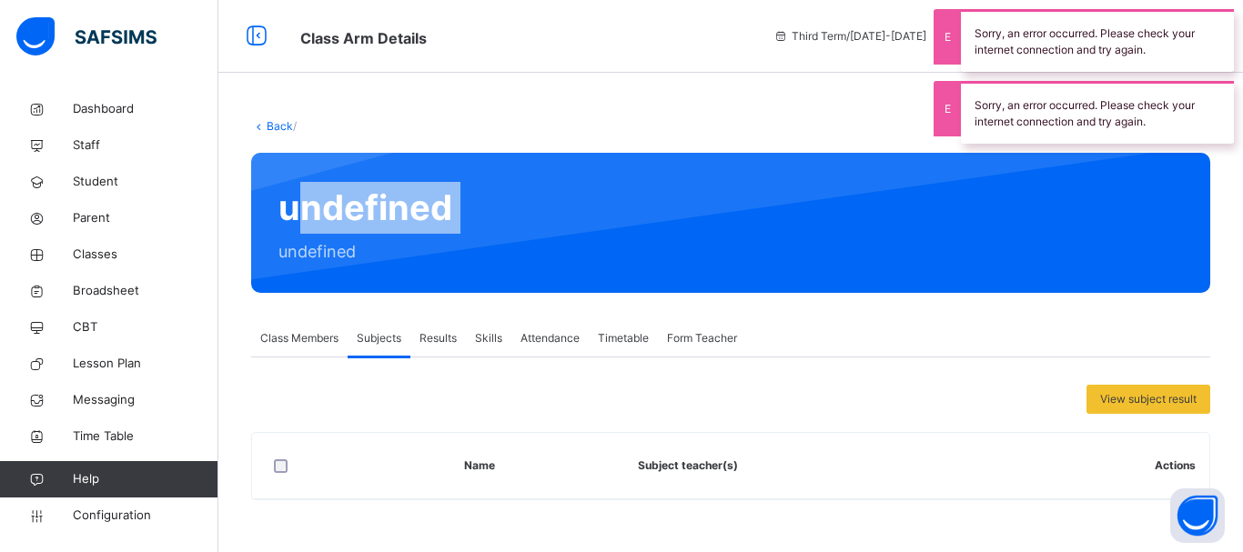
click at [384, 149] on div "Back / undefined undefined Class Members Subjects Results Skills Attendance Tim…" at bounding box center [730, 318] width 1024 height 455
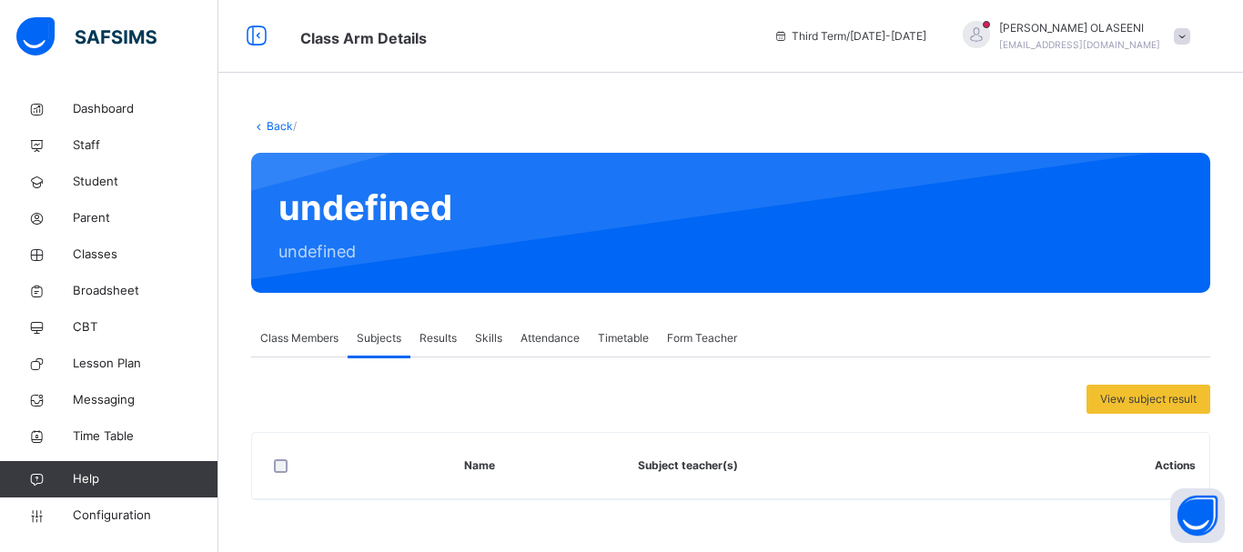
click at [1228, 541] on div "Back / undefined undefined Class Members Subjects Results Skills Attendance Tim…" at bounding box center [730, 318] width 1024 height 455
drag, startPoint x: 1238, startPoint y: 541, endPoint x: 1027, endPoint y: 464, distance: 224.8
click at [1027, 464] on div "Back / undefined undefined Class Members Subjects Results Skills Attendance Tim…" at bounding box center [730, 318] width 1024 height 455
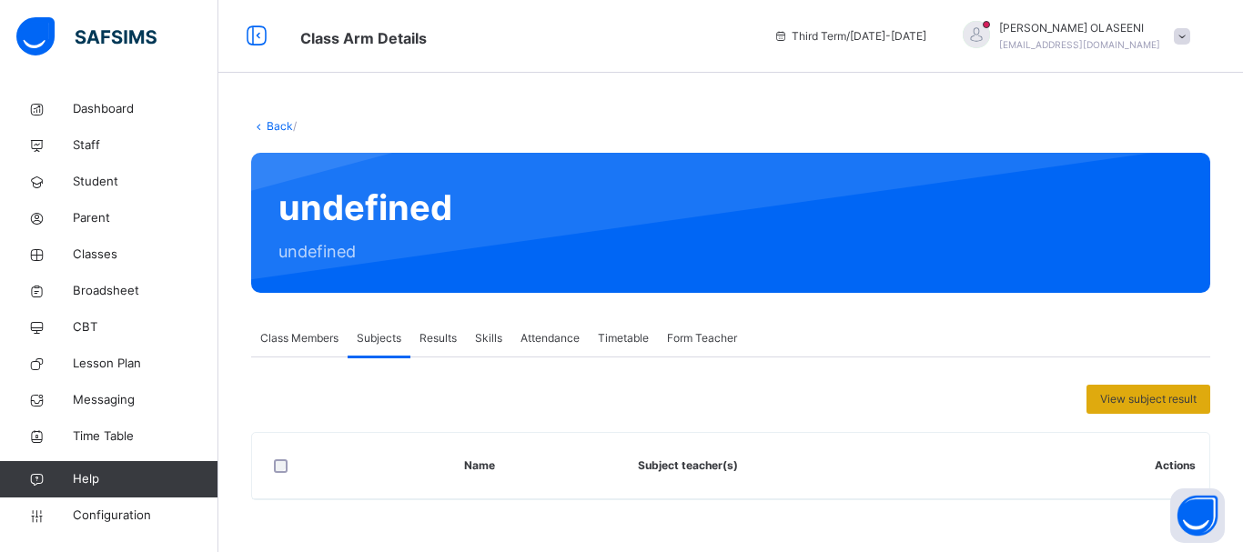
click at [1162, 405] on span "View subject result" at bounding box center [1148, 399] width 96 height 16
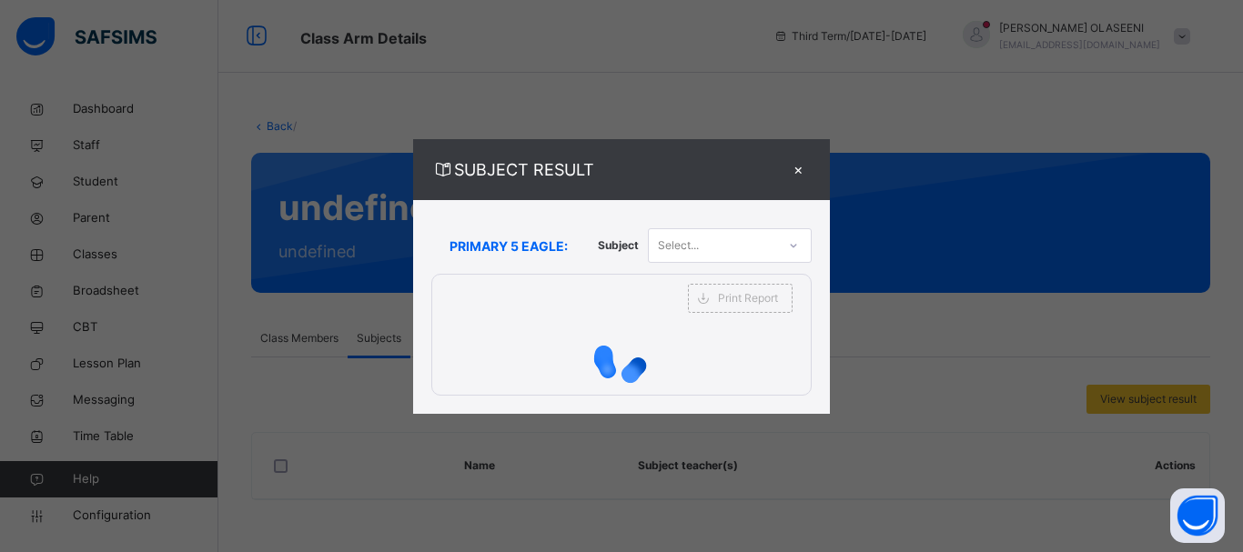
click at [1162, 405] on div "SUBJECT RESULT × PRIMARY 5 EAGLE: Subject Select... Print Report [PERSON_NAME][…" at bounding box center [621, 276] width 1243 height 552
click at [781, 119] on div "SUBJECT RESULT × PRIMARY 5 EAGLE: Subject Select... Print Report [PERSON_NAME][…" at bounding box center [621, 276] width 1243 height 552
click at [796, 159] on div "×" at bounding box center [797, 169] width 27 height 25
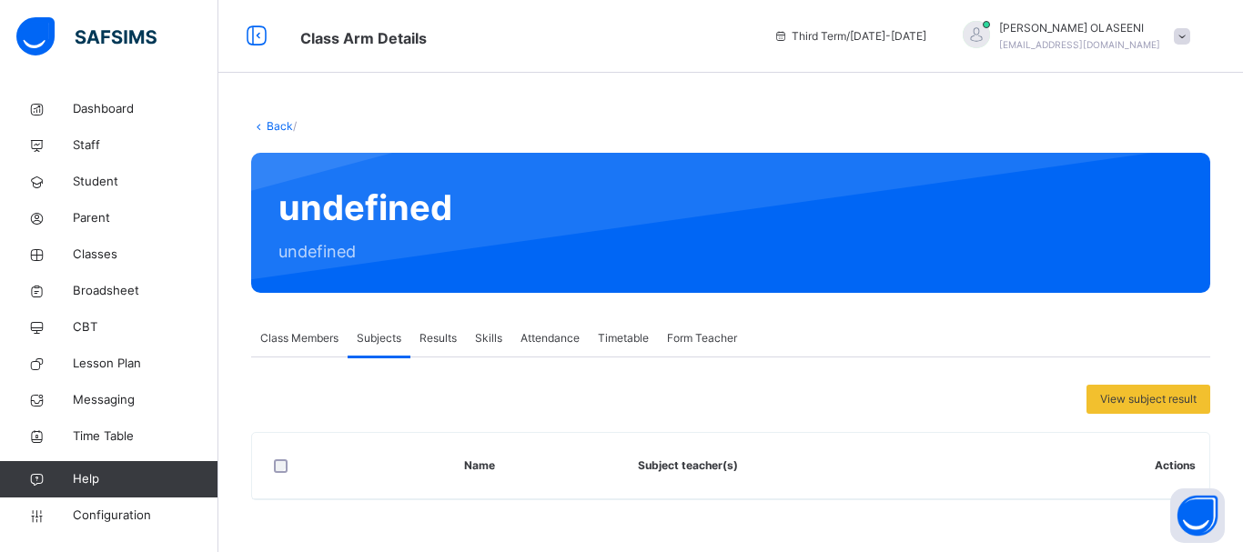
click at [1154, 404] on span "View subject result" at bounding box center [1148, 399] width 96 height 16
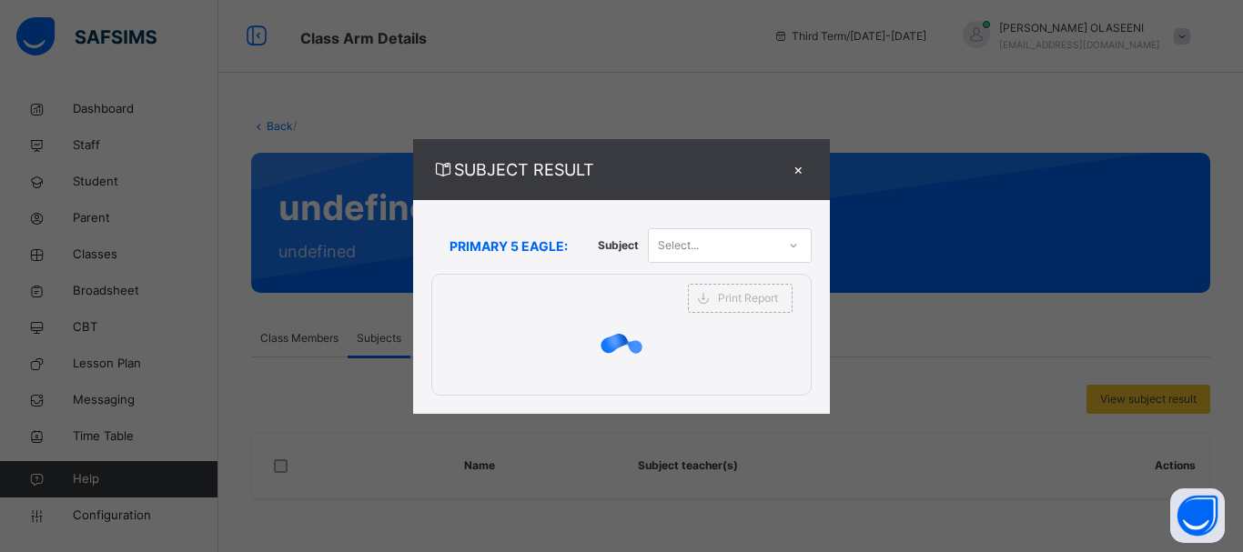
click at [1154, 404] on div "SUBJECT RESULT × PRIMARY 5 EAGLE: Subject Select... Print Report [PERSON_NAME][…" at bounding box center [621, 276] width 1243 height 552
